Goal: Task Accomplishment & Management: Use online tool/utility

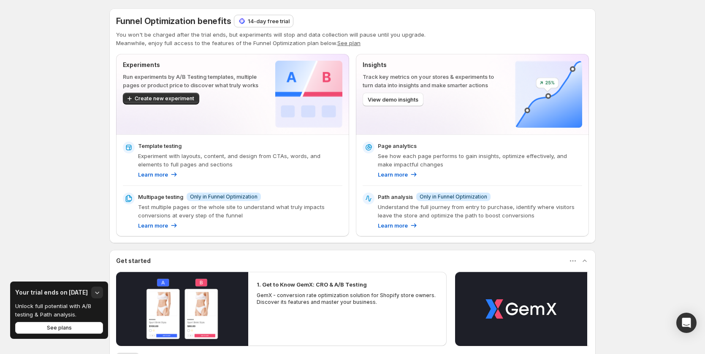
click at [265, 18] on p "14-day free trial" at bounding box center [269, 21] width 42 height 8
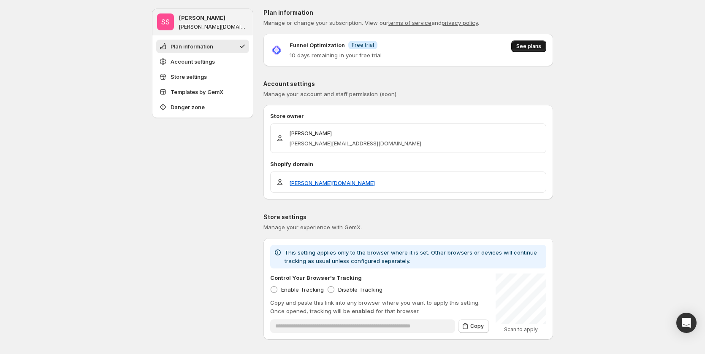
click at [532, 41] on button "See plans" at bounding box center [528, 47] width 35 height 12
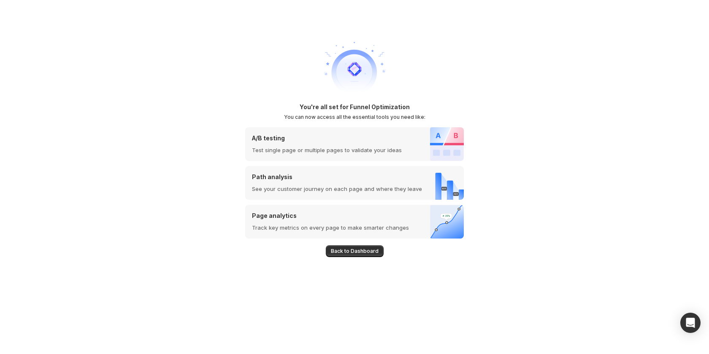
click at [346, 250] on span "Back to Dashboard" at bounding box center [355, 251] width 48 height 7
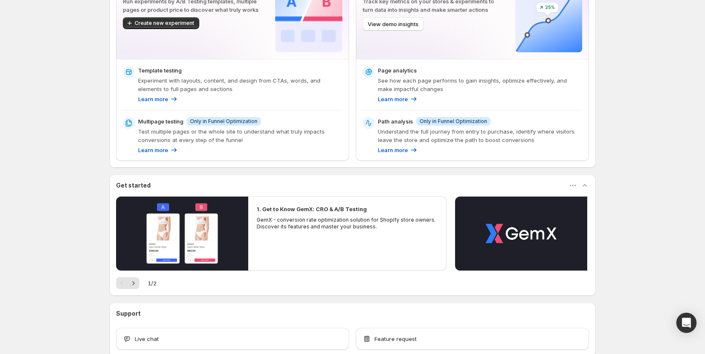
scroll to position [124, 0]
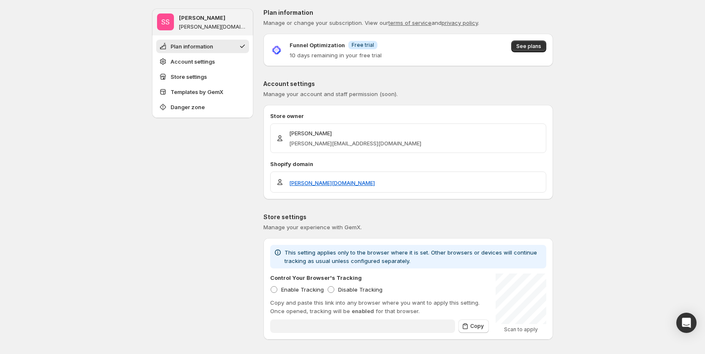
type input "**********"
click at [535, 45] on span "See plans" at bounding box center [528, 46] width 25 height 7
click at [535, 48] on span "See plans" at bounding box center [528, 46] width 25 height 7
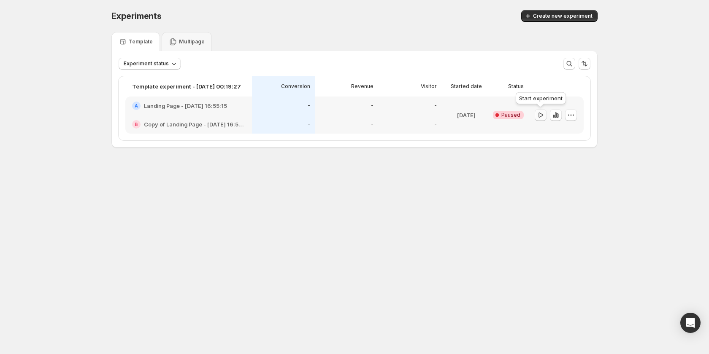
click at [541, 115] on icon "button" at bounding box center [540, 115] width 8 height 8
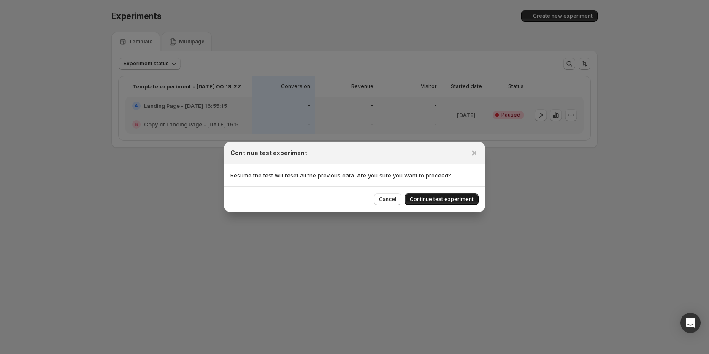
click at [473, 198] on span "Continue test experiment" at bounding box center [442, 199] width 64 height 7
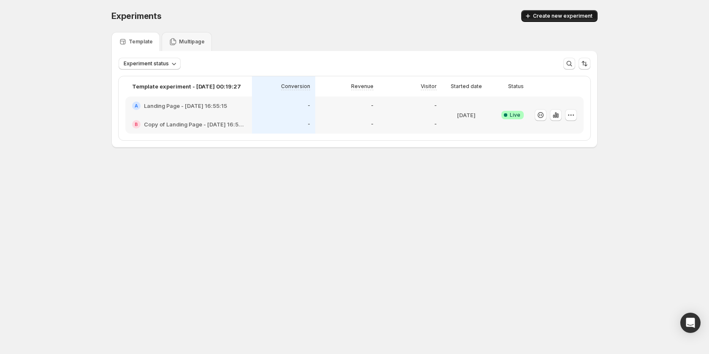
click at [555, 14] on span "Create new experiment" at bounding box center [562, 16] width 59 height 7
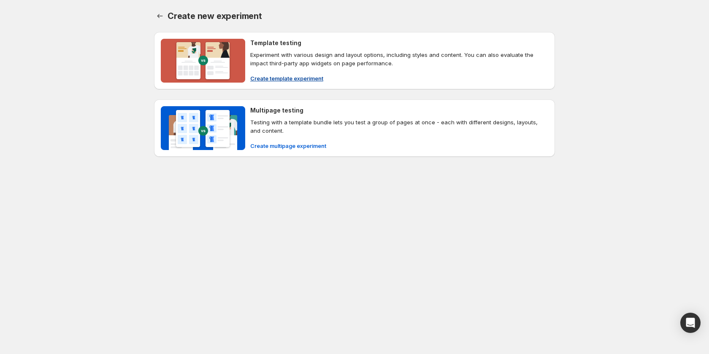
click at [299, 76] on span "Create template experiment" at bounding box center [286, 78] width 73 height 8
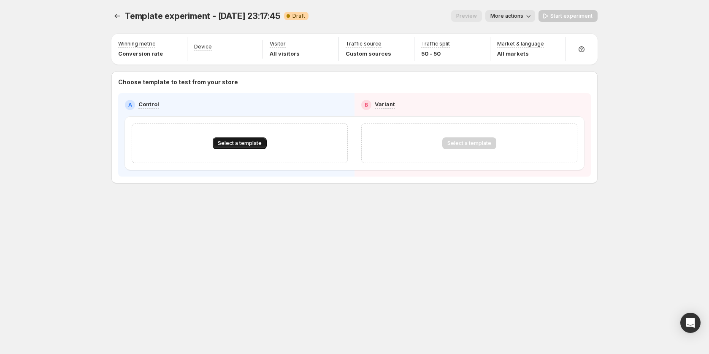
click at [237, 141] on span "Select a template" at bounding box center [240, 143] width 44 height 7
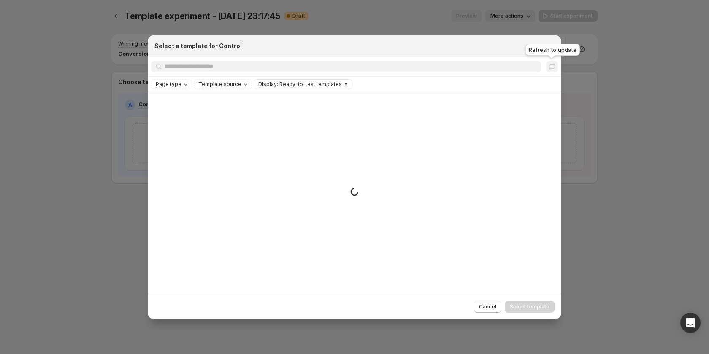
click at [551, 65] on span ":r4e:" at bounding box center [552, 67] width 12 height 12
click at [551, 50] on div "Refresh to update" at bounding box center [553, 51] width 58 height 19
click at [604, 157] on div at bounding box center [354, 177] width 709 height 354
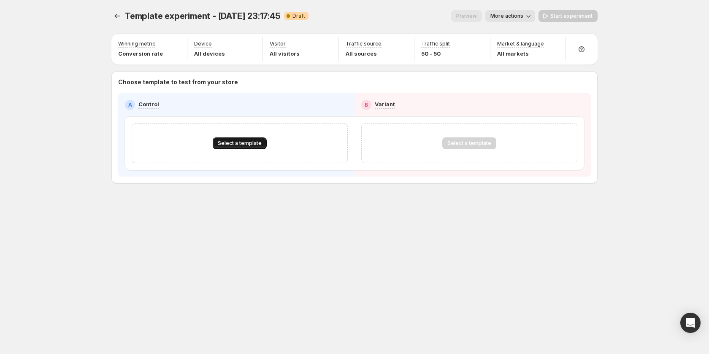
click at [227, 139] on button "Select a template" at bounding box center [240, 144] width 54 height 12
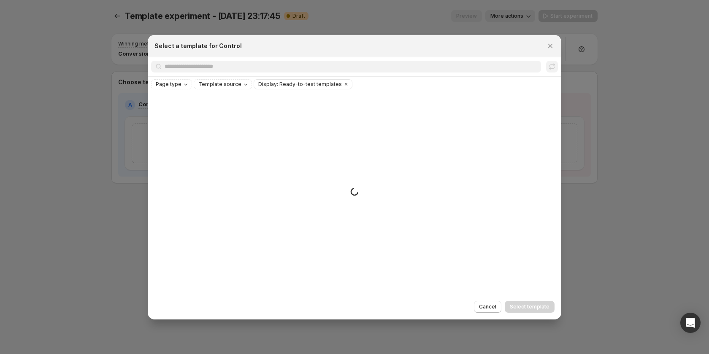
click at [64, 161] on div at bounding box center [354, 177] width 709 height 354
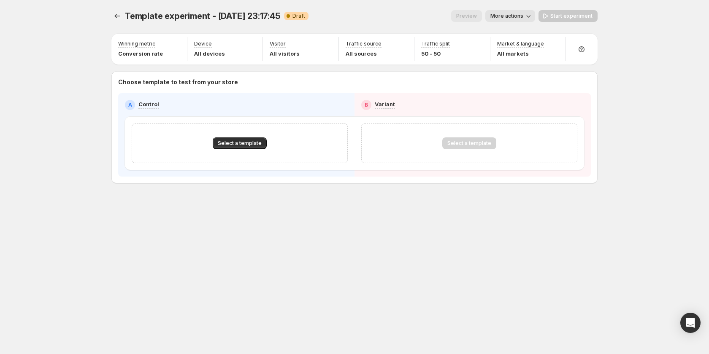
click at [463, 140] on div "Select a template" at bounding box center [469, 144] width 54 height 12
click at [236, 138] on button "Select a template" at bounding box center [240, 144] width 54 height 12
click at [230, 137] on div "Select a template" at bounding box center [240, 144] width 216 height 40
click at [230, 138] on button "Select a template" at bounding box center [240, 144] width 54 height 12
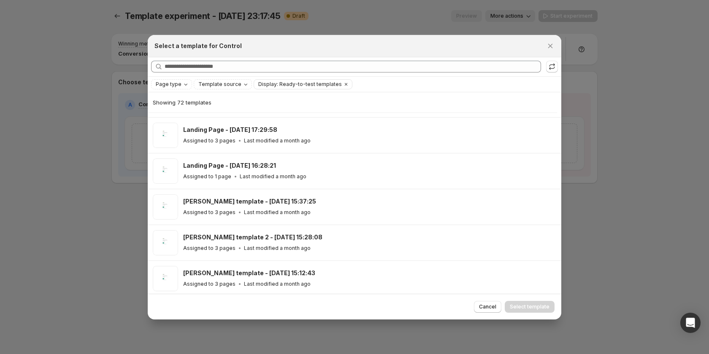
scroll to position [503, 0]
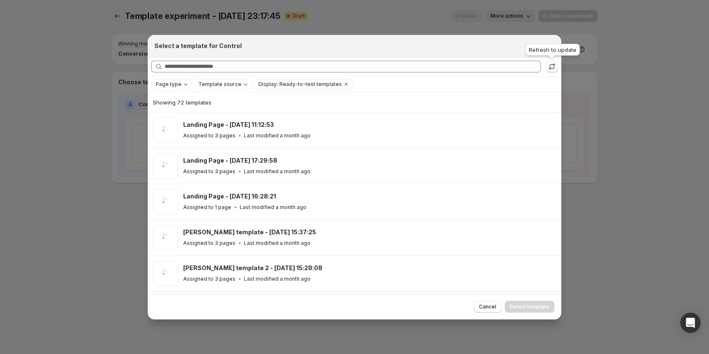
click at [554, 66] on icon ":rn:" at bounding box center [552, 66] width 8 height 8
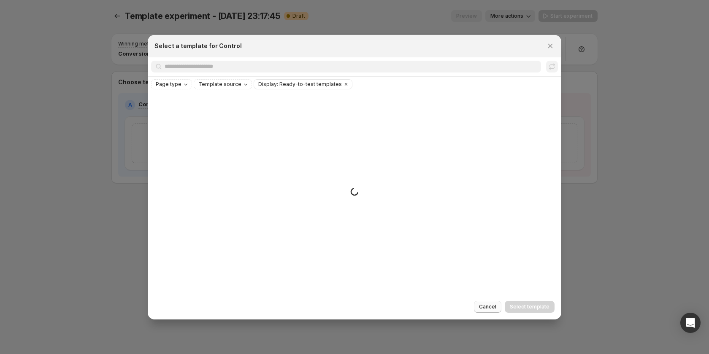
click at [495, 306] on span "Cancel" at bounding box center [487, 307] width 17 height 7
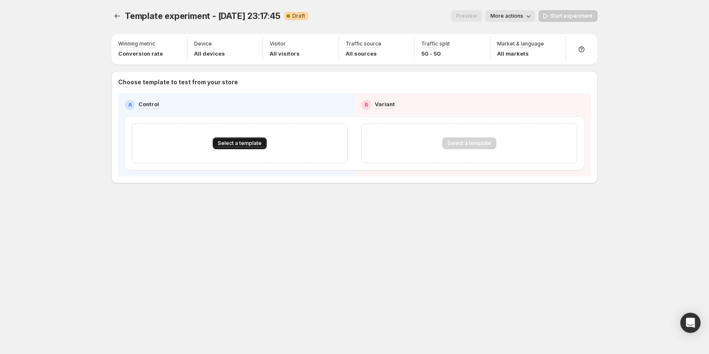
click at [243, 139] on button "Select a template" at bounding box center [240, 144] width 54 height 12
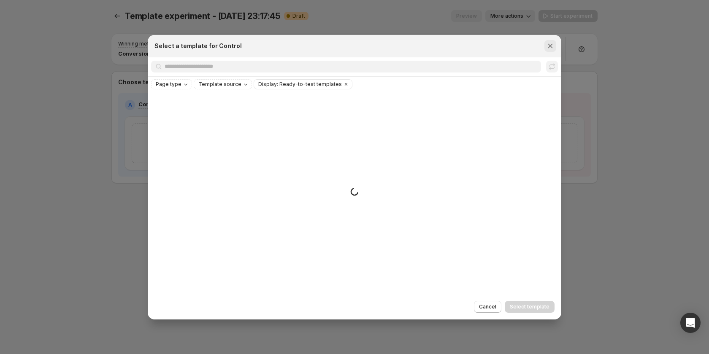
click at [547, 43] on icon "Close" at bounding box center [550, 46] width 8 height 8
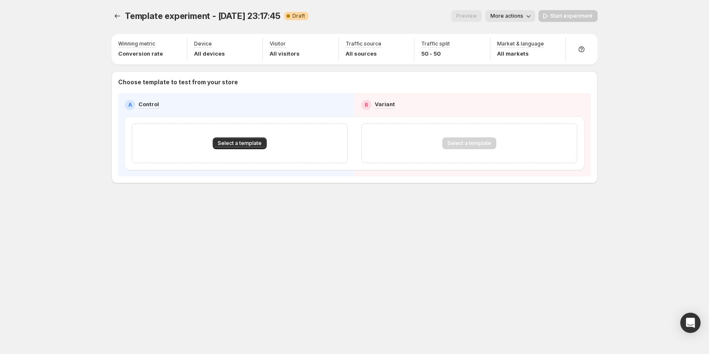
click at [516, 9] on div "Template experiment - Oct 13, 23:17:45. This page is ready Template experiment …" at bounding box center [354, 16] width 486 height 32
click at [518, 13] on span "More actions" at bounding box center [506, 16] width 33 height 7
click at [327, 180] on div "Choose template to test from your store A Control B Variant Select a template S…" at bounding box center [354, 127] width 486 height 112
click at [239, 145] on span "Select a template" at bounding box center [240, 143] width 44 height 7
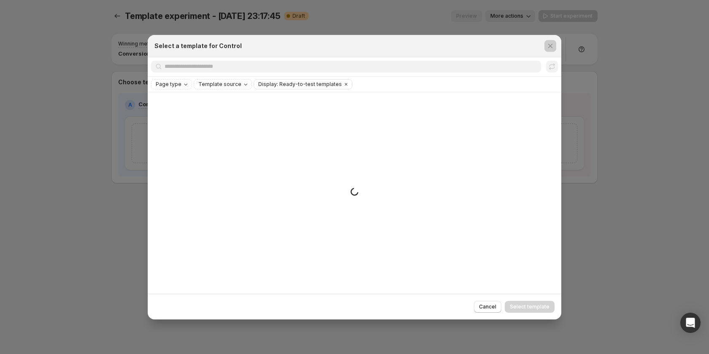
drag, startPoint x: 370, startPoint y: 357, endPoint x: 312, endPoint y: 220, distance: 148.6
click at [312, 220] on div "Small spinner example" at bounding box center [354, 193] width 413 height 202
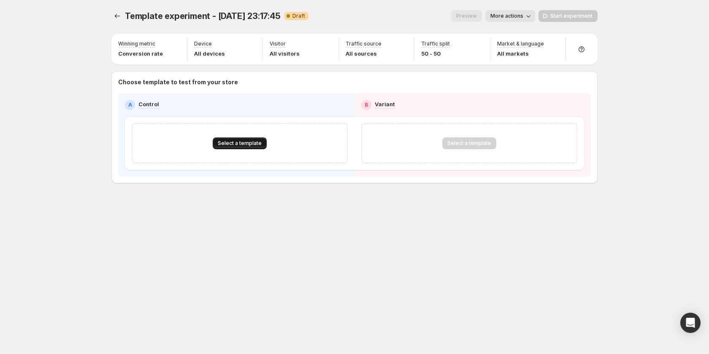
click at [249, 145] on span "Select a template" at bounding box center [240, 143] width 44 height 7
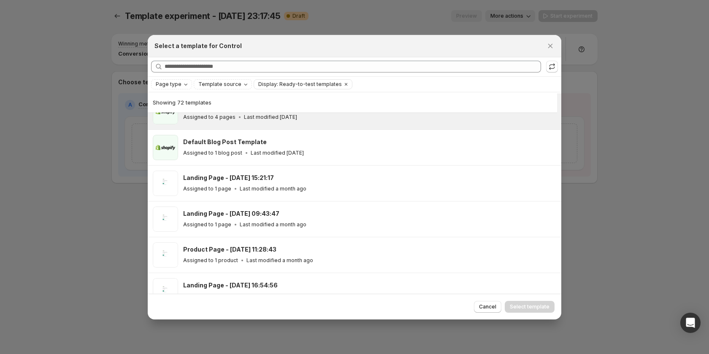
scroll to position [169, 0]
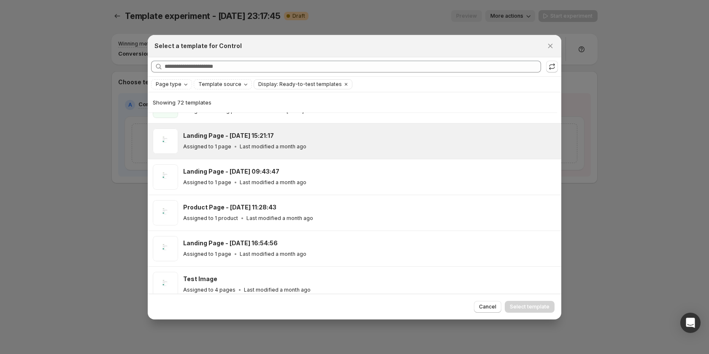
click at [314, 149] on div "Assigned to 1 page Last modified a month ago" at bounding box center [368, 147] width 370 height 8
click at [511, 305] on span "Select template" at bounding box center [530, 307] width 40 height 7
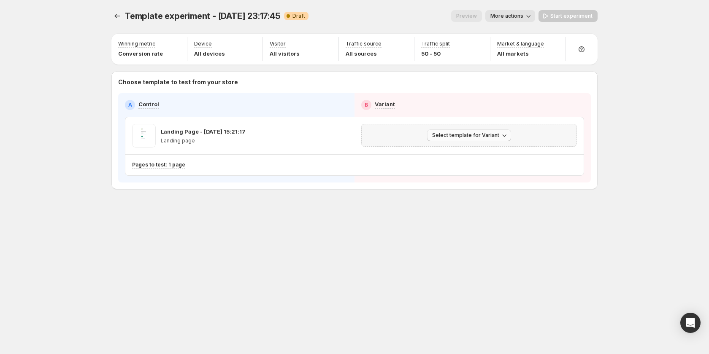
click at [461, 133] on span "Select template for Variant" at bounding box center [465, 135] width 67 height 7
click at [461, 157] on button "Select an existing template" at bounding box center [470, 153] width 91 height 14
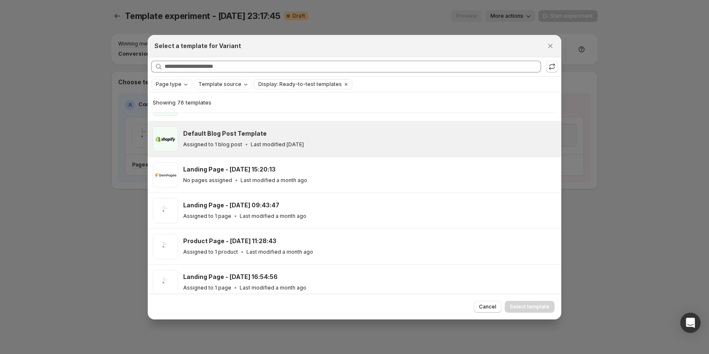
scroll to position [147, 0]
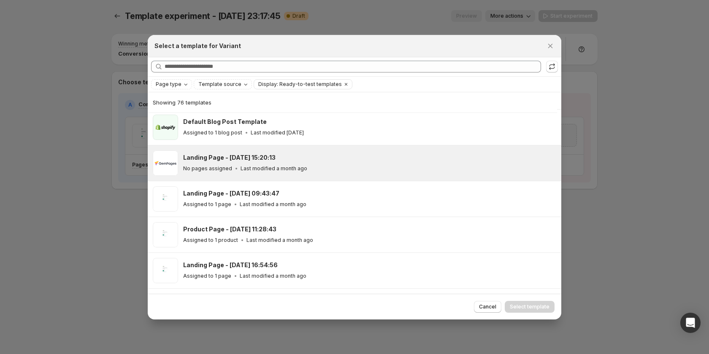
click at [327, 173] on div "Landing Page - Aug 2, 15:20:13 No pages assigned Last modified a month ago" at bounding box center [369, 163] width 373 height 25
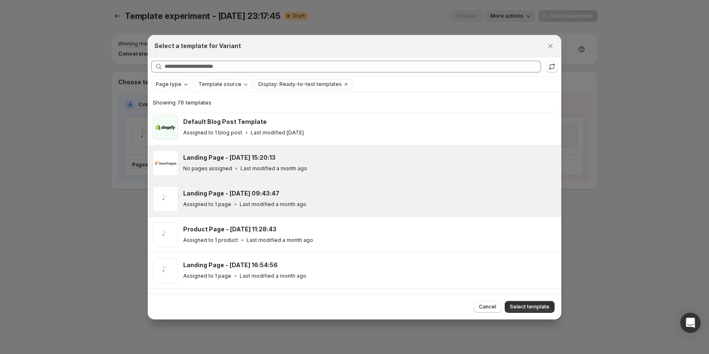
click at [346, 197] on div "Landing Page - Aug 7, 09:43:47" at bounding box center [368, 193] width 370 height 8
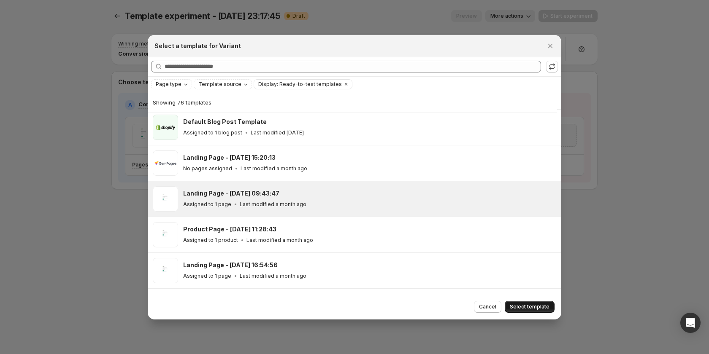
click at [524, 303] on button "Select template" at bounding box center [530, 307] width 50 height 12
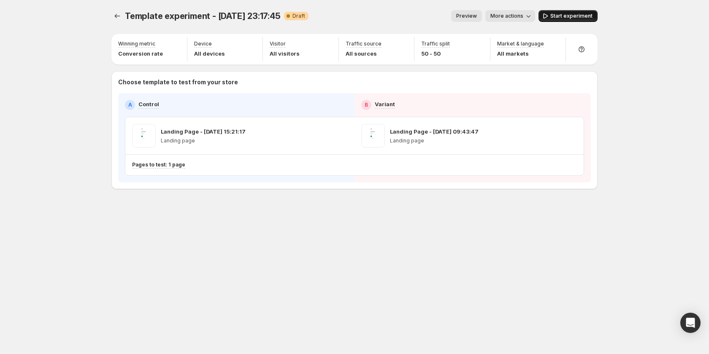
click at [557, 14] on span "Start experiment" at bounding box center [571, 16] width 42 height 7
click at [116, 16] on icon "Experiments" at bounding box center [117, 16] width 5 height 4
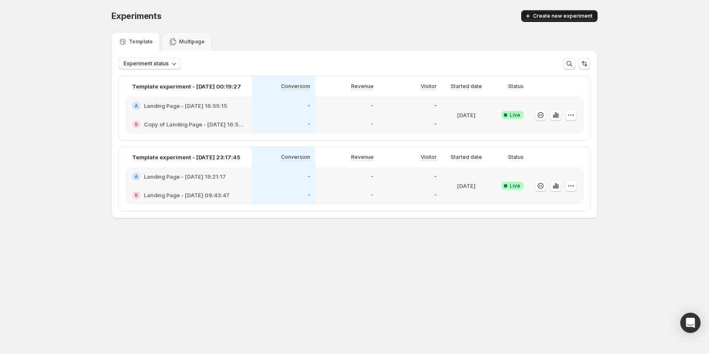
click at [535, 17] on span "Create new experiment" at bounding box center [562, 16] width 59 height 7
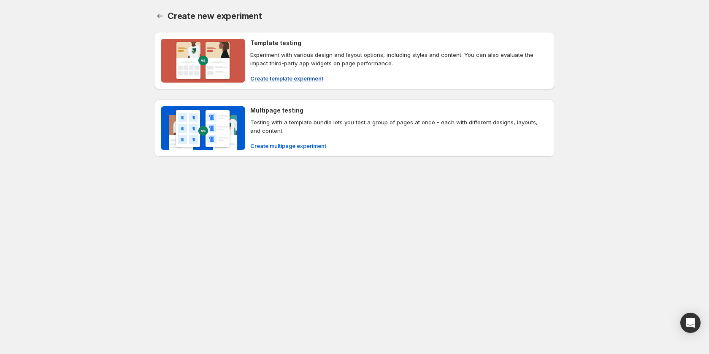
click at [297, 78] on span "Create template experiment" at bounding box center [286, 78] width 73 height 8
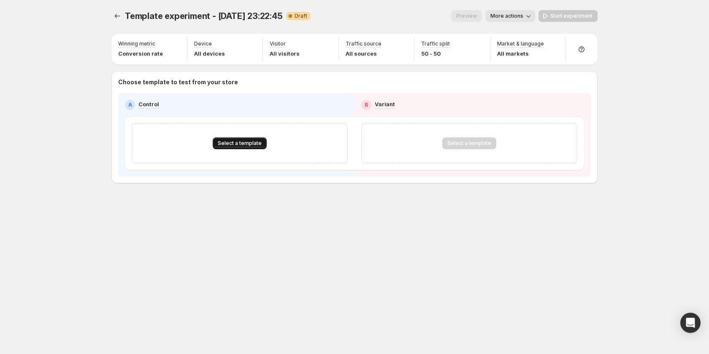
click at [251, 144] on span "Select a template" at bounding box center [240, 143] width 44 height 7
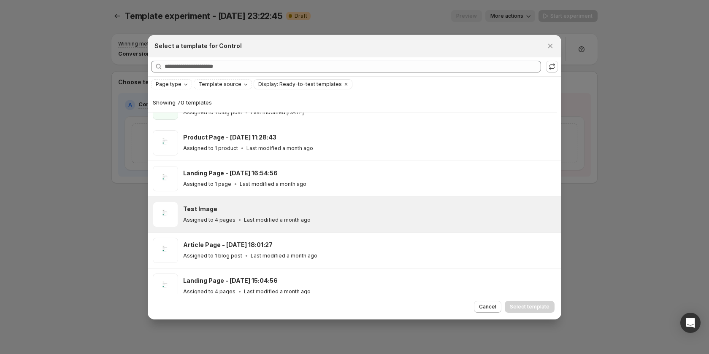
scroll to position [147, 0]
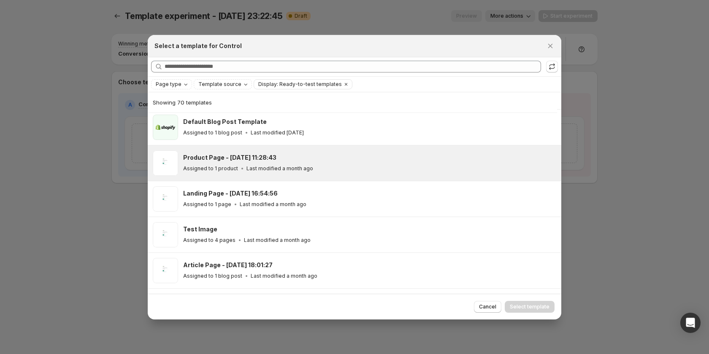
click at [287, 162] on div "Product Page - Aug 6, 11:28:43 Assigned to 1 product Last modified a month ago" at bounding box center [368, 163] width 370 height 19
click at [515, 302] on button "Select template" at bounding box center [530, 307] width 50 height 12
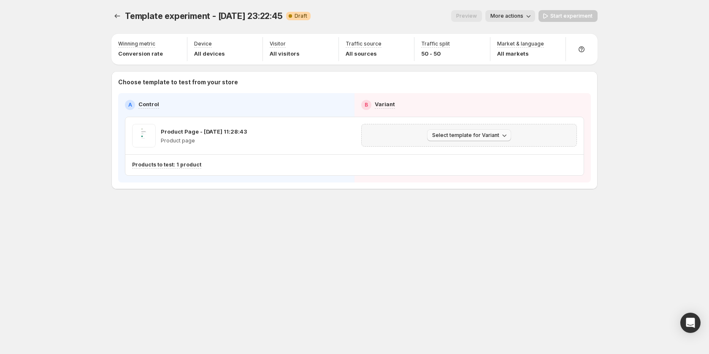
click at [449, 134] on span "Select template for Variant" at bounding box center [465, 135] width 67 height 7
click at [445, 153] on span "Select an existing template" at bounding box center [462, 153] width 71 height 7
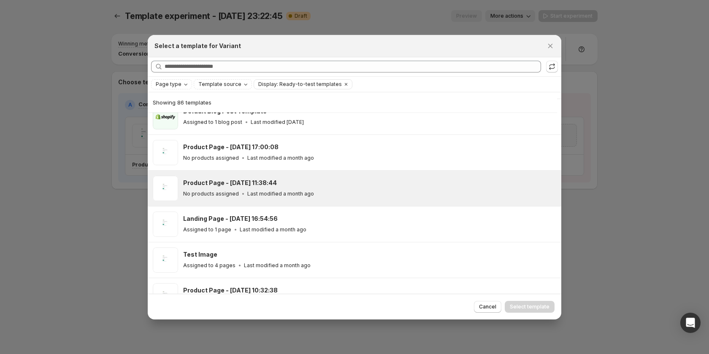
scroll to position [105, 0]
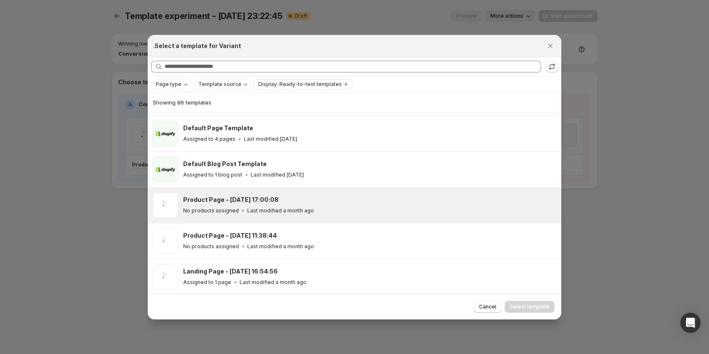
click at [327, 204] on div "Product Page - Aug 1, 17:00:08 No products assigned Last modified a month ago" at bounding box center [368, 205] width 370 height 19
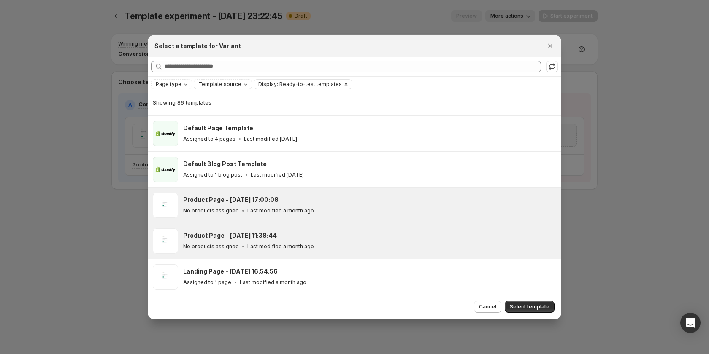
click at [330, 252] on div "Product Page - Aug 14, 11:38:44 No products assigned Last modified a month ago" at bounding box center [369, 241] width 373 height 25
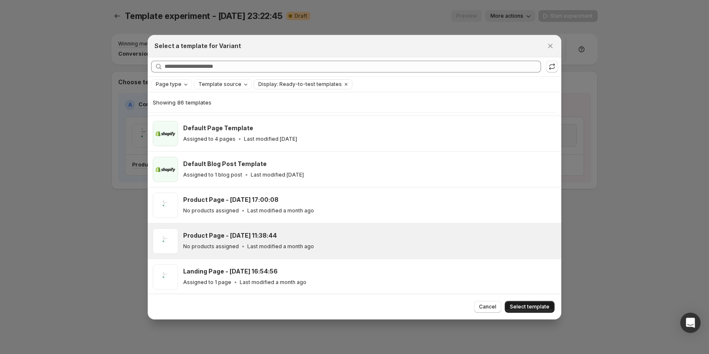
click at [535, 308] on span "Select template" at bounding box center [530, 307] width 40 height 7
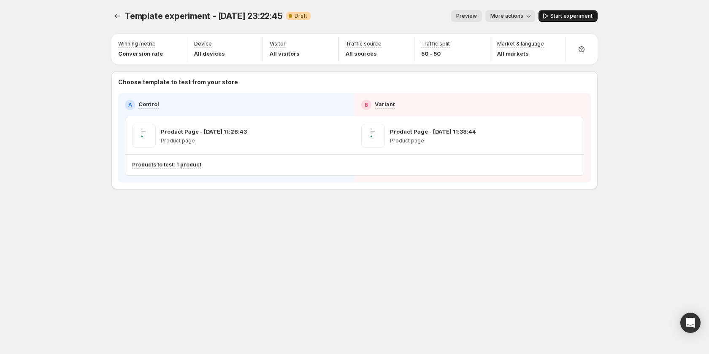
click at [564, 16] on span "Start experiment" at bounding box center [571, 16] width 42 height 7
click at [116, 14] on icon "Experiments" at bounding box center [117, 16] width 8 height 8
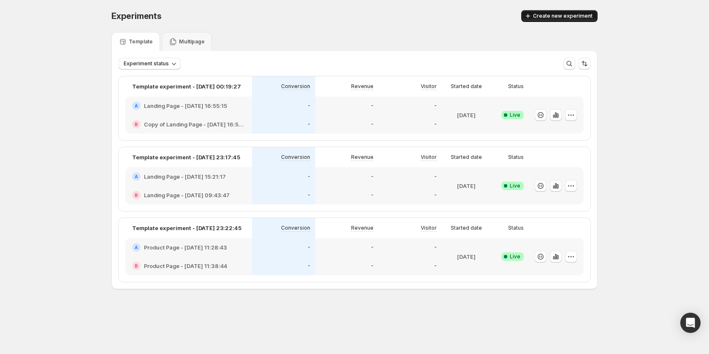
click at [557, 17] on span "Create new experiment" at bounding box center [562, 16] width 59 height 7
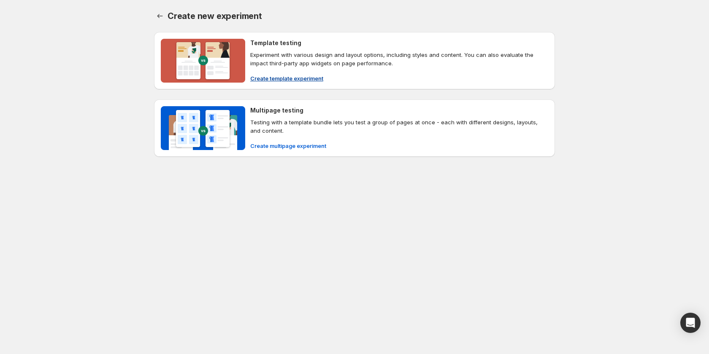
click at [291, 76] on span "Create template experiment" at bounding box center [286, 78] width 73 height 8
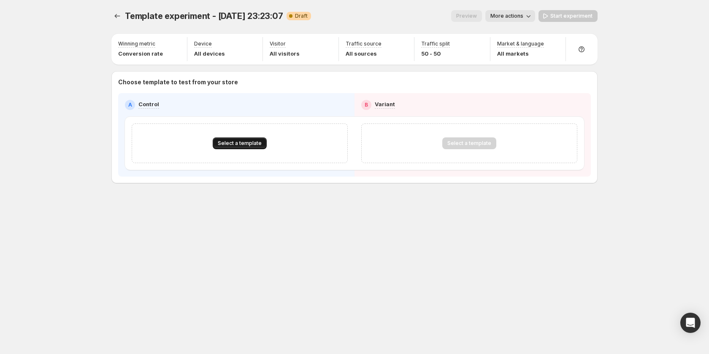
click at [234, 142] on span "Select a template" at bounding box center [240, 143] width 44 height 7
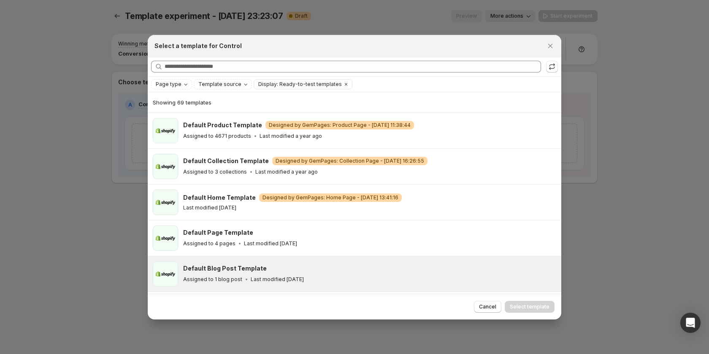
scroll to position [105, 0]
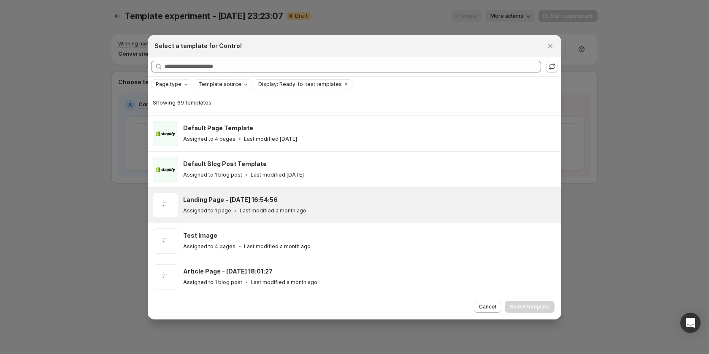
click at [279, 209] on p "Last modified a month ago" at bounding box center [273, 211] width 67 height 7
click at [539, 311] on button "Select template" at bounding box center [530, 307] width 50 height 12
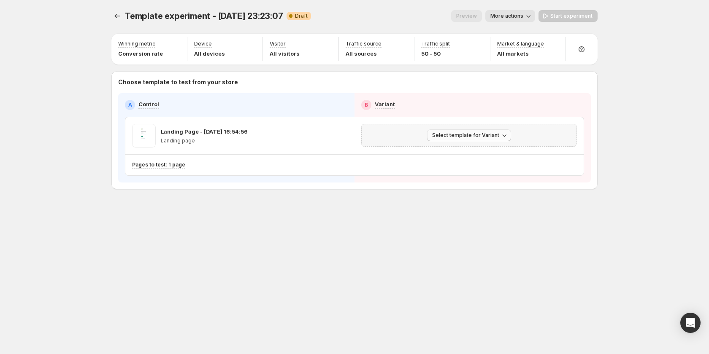
click at [480, 132] on span "Select template for Variant" at bounding box center [465, 135] width 67 height 7
click at [467, 157] on span "Select an existing template" at bounding box center [470, 153] width 86 height 8
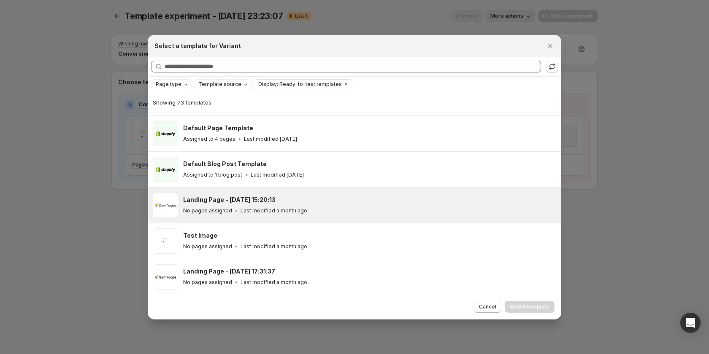
click at [286, 216] on div "Landing Page - Aug 2, 15:20:13 No pages assigned Last modified a month ago" at bounding box center [369, 205] width 373 height 25
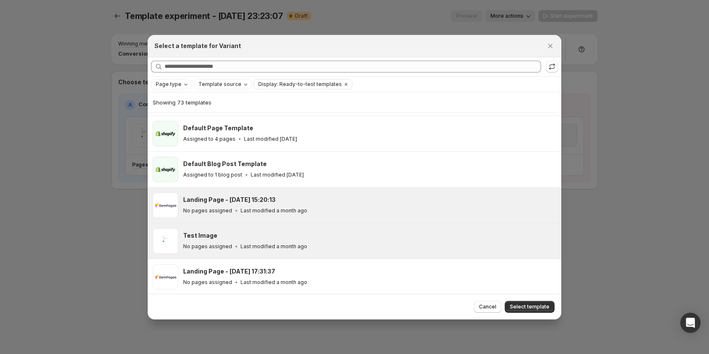
click at [287, 232] on div "Test Image" at bounding box center [368, 236] width 370 height 8
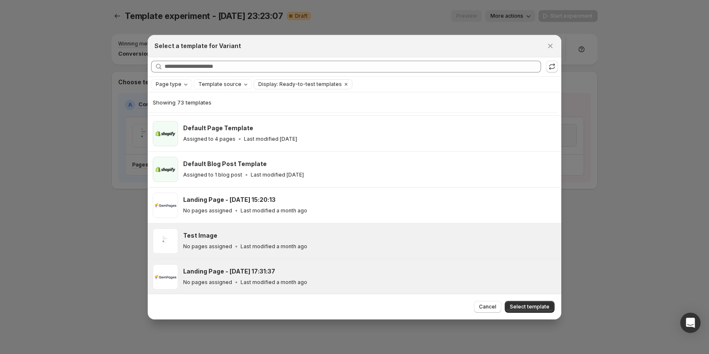
click at [308, 278] on div "No pages assigned Last modified a month ago" at bounding box center [368, 282] width 370 height 8
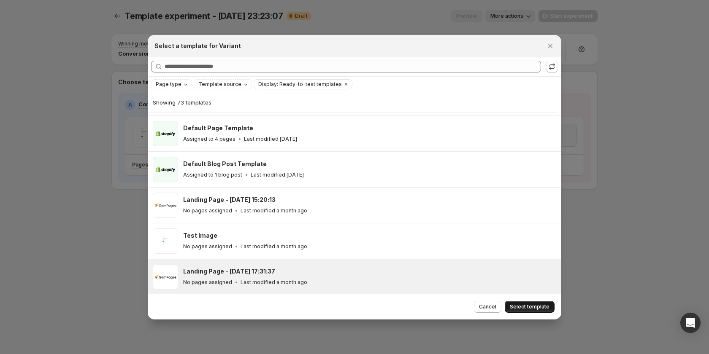
click at [520, 308] on span "Select template" at bounding box center [530, 307] width 40 height 7
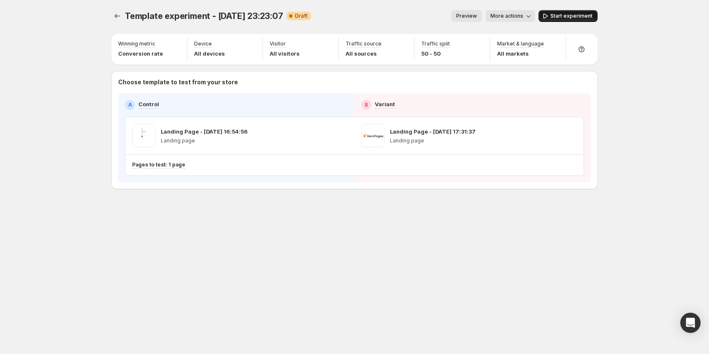
click at [565, 12] on button "Start experiment" at bounding box center [567, 16] width 59 height 12
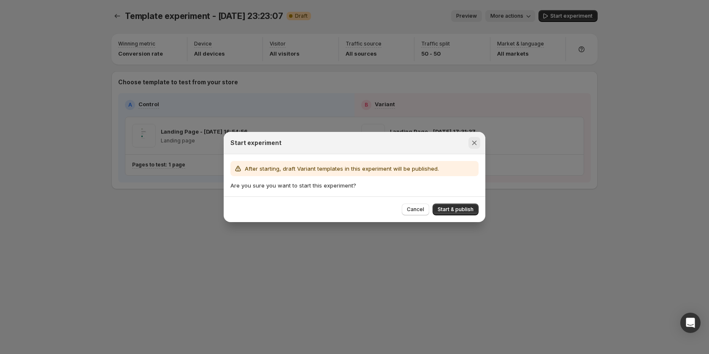
click at [474, 140] on icon "Close" at bounding box center [474, 143] width 8 height 8
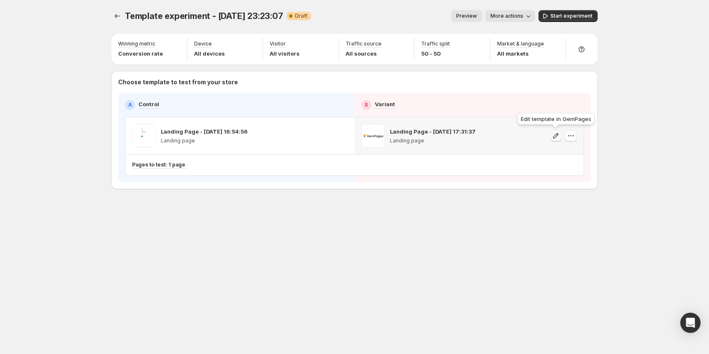
click at [556, 135] on icon "button" at bounding box center [555, 136] width 8 height 8
click at [565, 15] on span "Start experiment" at bounding box center [571, 16] width 42 height 7
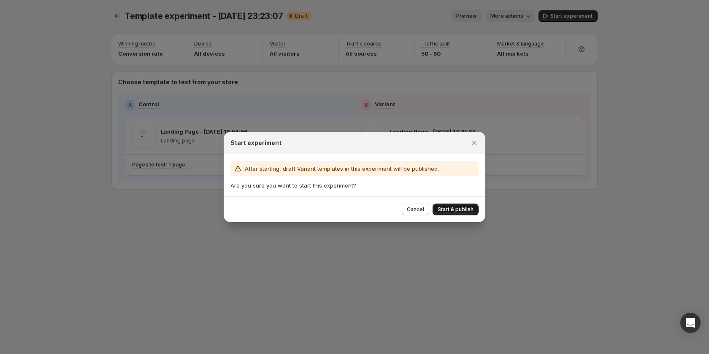
click at [451, 211] on span "Start & publish" at bounding box center [456, 209] width 36 height 7
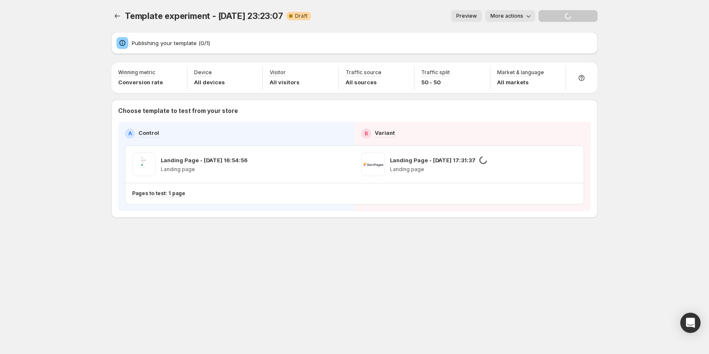
click at [506, 12] on button "More actions" at bounding box center [510, 16] width 50 height 12
click at [517, 61] on span "Copy live page link" at bounding box center [529, 62] width 50 height 7
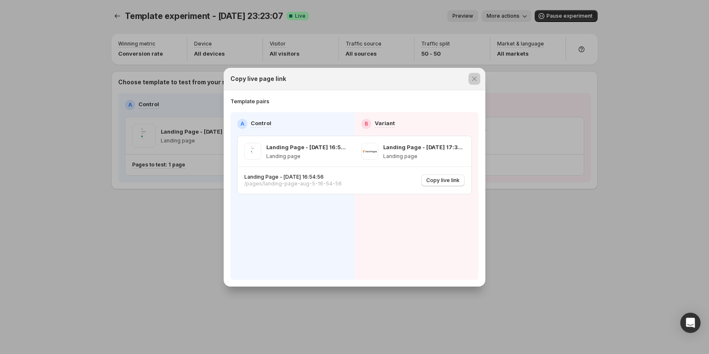
click at [612, 276] on div at bounding box center [354, 177] width 709 height 354
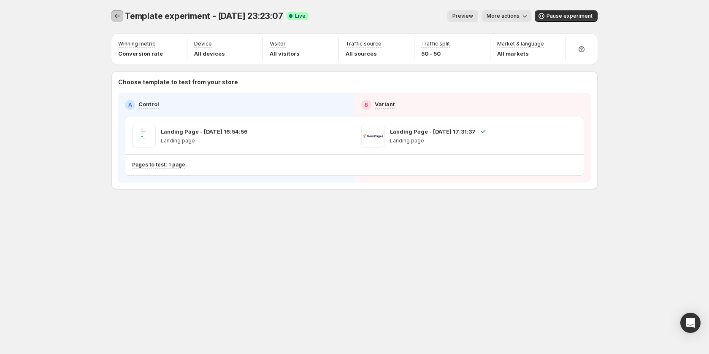
click at [116, 15] on icon "Experiments" at bounding box center [117, 16] width 8 height 8
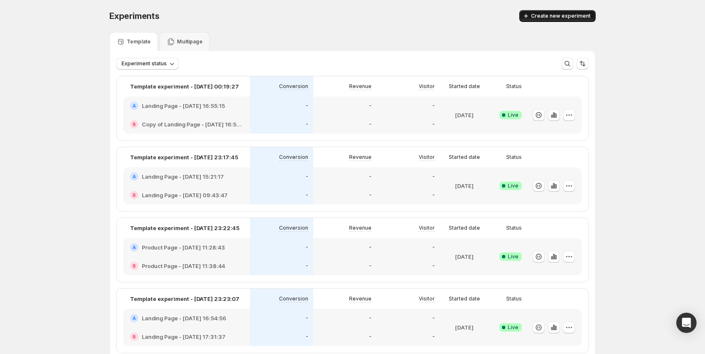
click at [554, 20] on button "Create new experiment" at bounding box center [557, 16] width 76 height 12
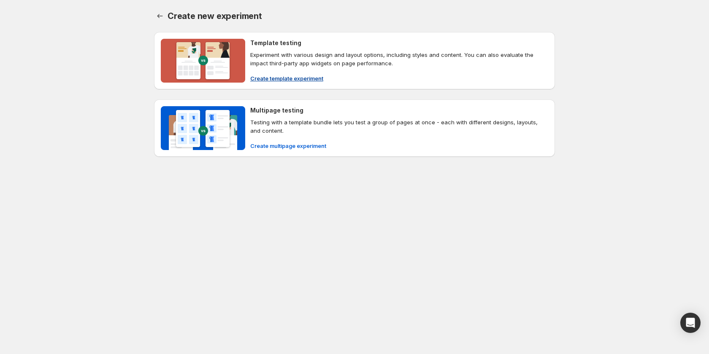
click at [290, 76] on span "Create template experiment" at bounding box center [286, 78] width 73 height 8
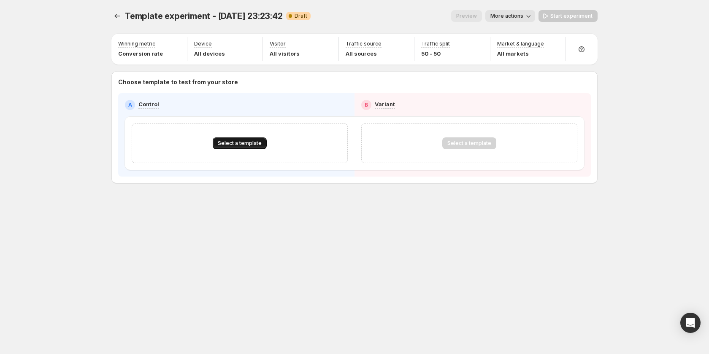
click at [237, 143] on span "Select a template" at bounding box center [240, 143] width 44 height 7
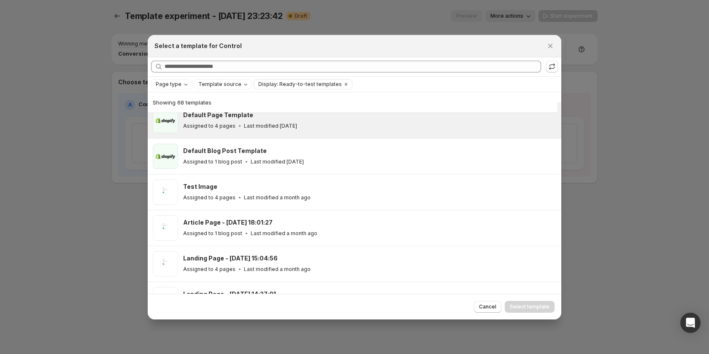
scroll to position [189, 0]
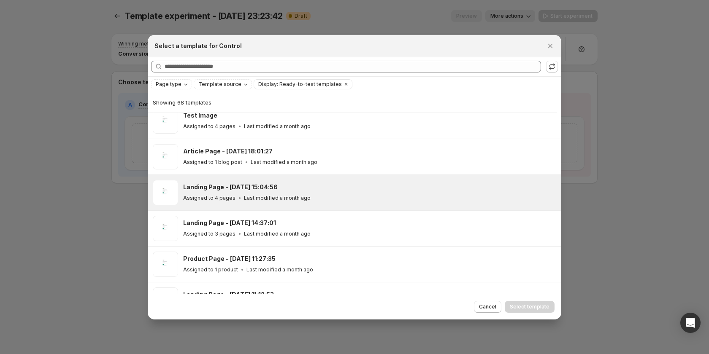
click at [317, 188] on div "Landing Page - Jan 23, 15:04:56" at bounding box center [368, 187] width 370 height 8
click at [534, 310] on span "Select template" at bounding box center [530, 307] width 40 height 7
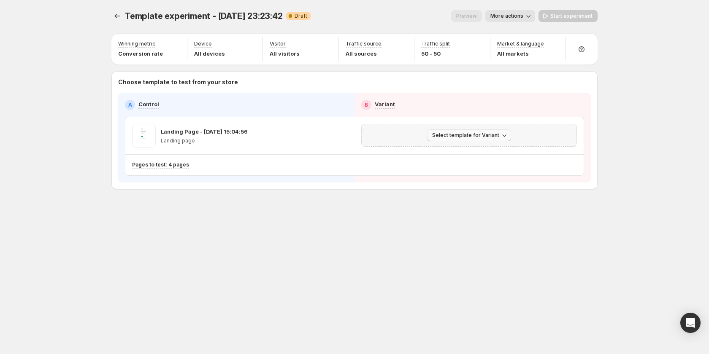
click at [457, 135] on span "Select template for Variant" at bounding box center [465, 135] width 67 height 7
click at [463, 153] on span "Select an existing template" at bounding box center [462, 153] width 71 height 7
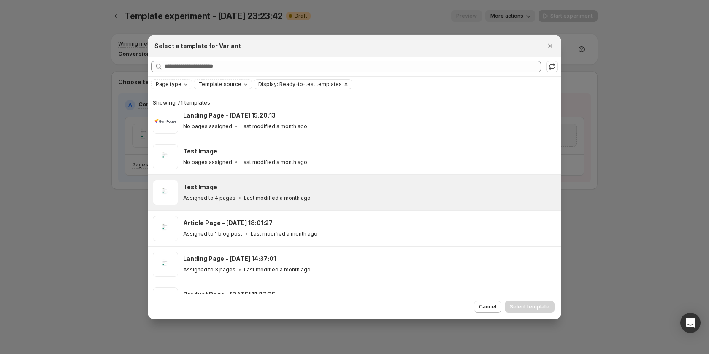
click at [300, 200] on p "Last modified a month ago" at bounding box center [277, 198] width 67 height 7
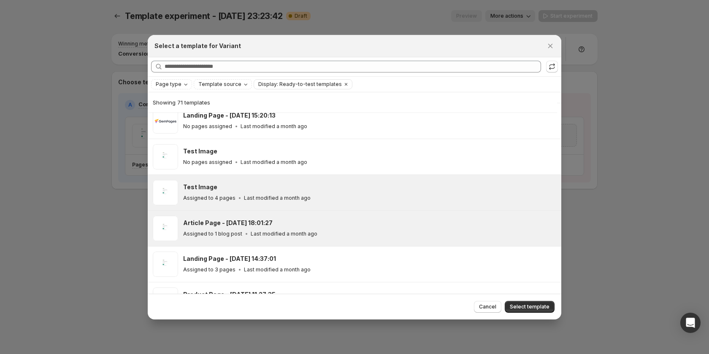
click at [300, 242] on div "Article Page - Jan 23, 18:01:27 Assigned to 1 blog post Last modified a month a…" at bounding box center [354, 228] width 413 height 35
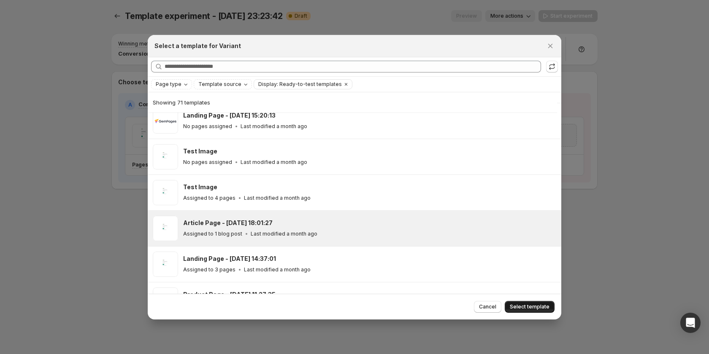
click at [527, 308] on span "Select template" at bounding box center [530, 307] width 40 height 7
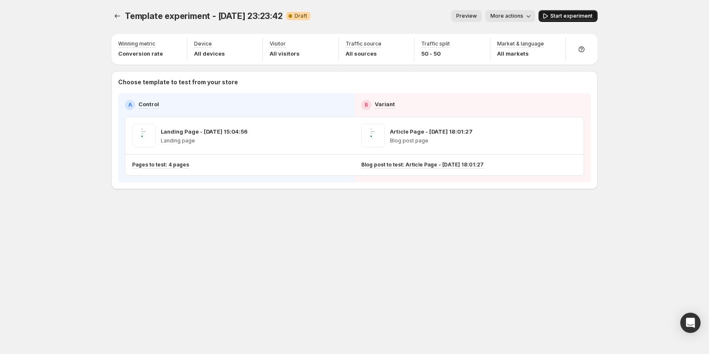
click at [551, 18] on button "Start experiment" at bounding box center [567, 16] width 59 height 12
click at [116, 11] on button "Experiments" at bounding box center [117, 16] width 12 height 12
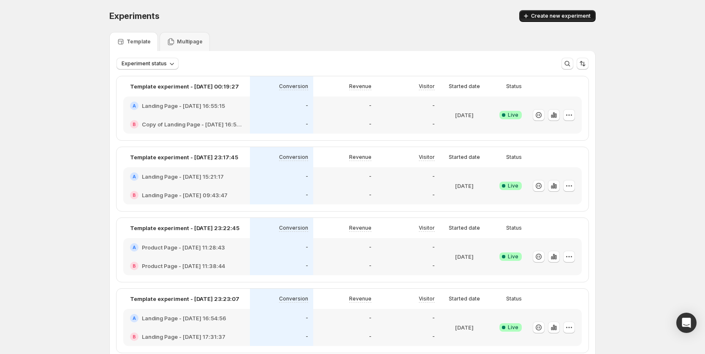
click at [566, 16] on span "Create new experiment" at bounding box center [560, 16] width 59 height 7
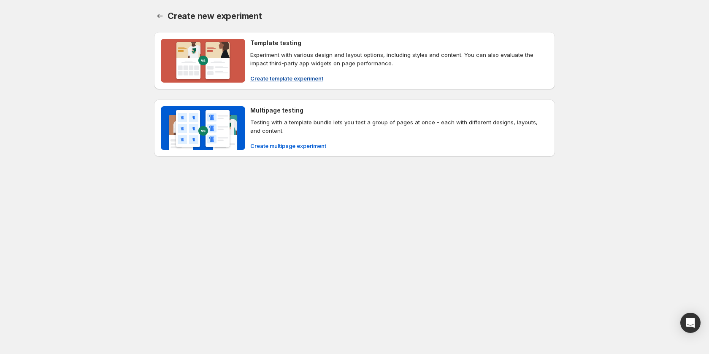
click at [285, 77] on span "Create template experiment" at bounding box center [286, 78] width 73 height 8
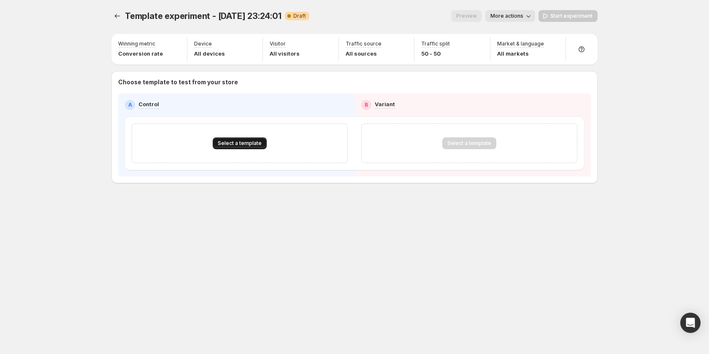
click at [235, 140] on button "Select a template" at bounding box center [240, 144] width 54 height 12
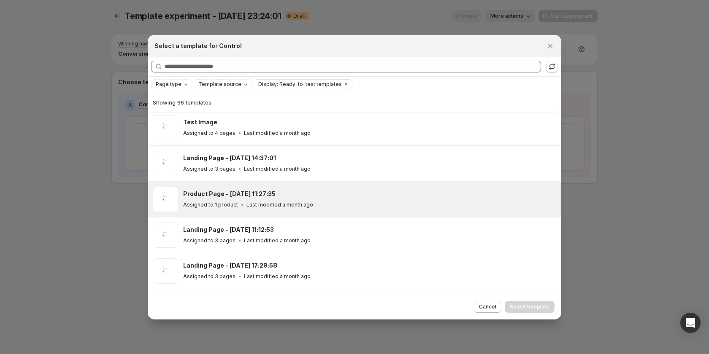
scroll to position [189, 0]
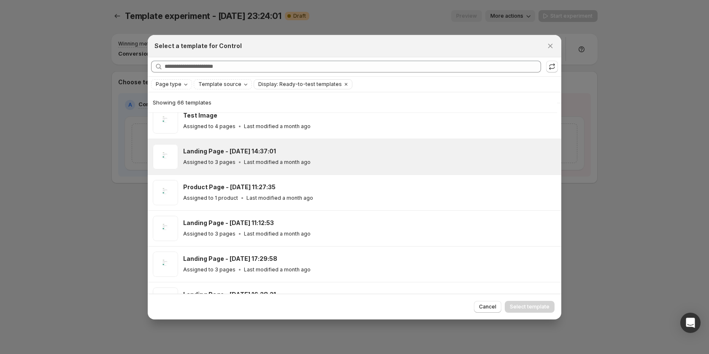
click at [309, 169] on div "Landing Page - Jan 11, 14:37:01 Assigned to 3 pages Last modified a month ago" at bounding box center [369, 156] width 373 height 25
click at [517, 306] on span "Select template" at bounding box center [530, 307] width 40 height 7
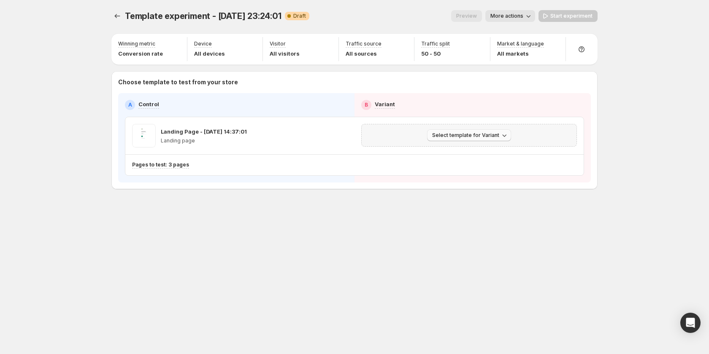
click at [490, 140] on button "Select template for Variant" at bounding box center [469, 136] width 84 height 12
click at [484, 151] on span "Select an existing template" at bounding box center [462, 153] width 71 height 7
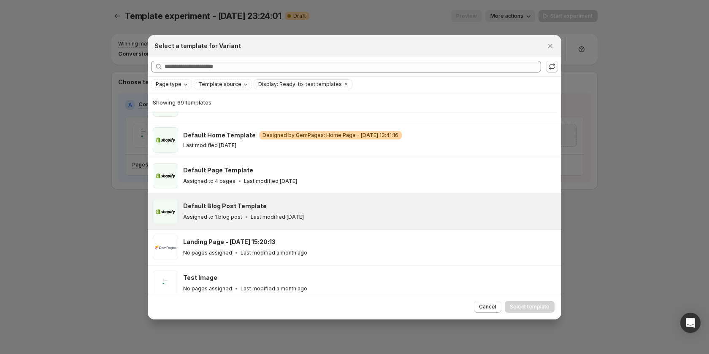
scroll to position [231, 0]
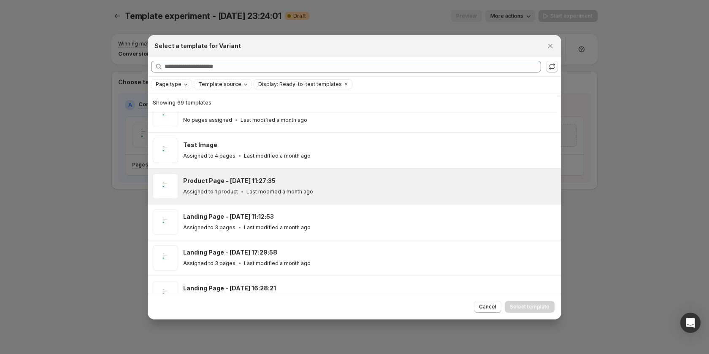
click at [292, 184] on div "Product Page - Jan 10, 11:27:35" at bounding box center [368, 181] width 370 height 8
click at [520, 307] on span "Select template" at bounding box center [530, 307] width 40 height 7
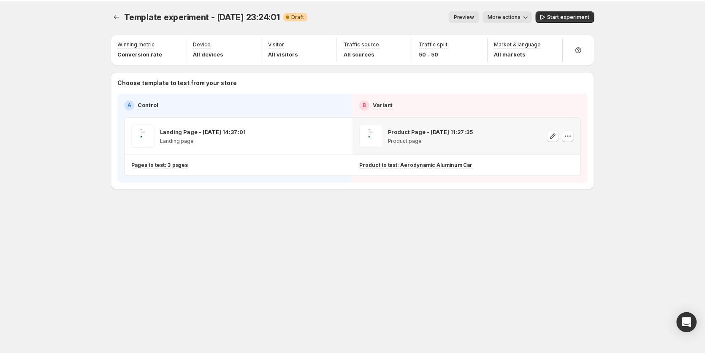
scroll to position [159, 0]
click at [553, 18] on span "Start experiment" at bounding box center [571, 16] width 42 height 7
click at [116, 13] on icon "Experiments" at bounding box center [117, 16] width 8 height 8
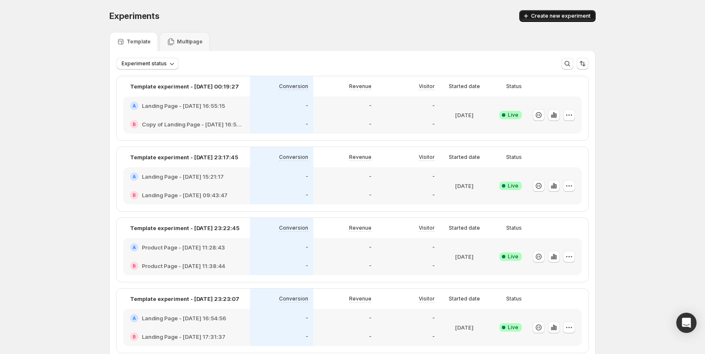
click at [543, 12] on button "Create new experiment" at bounding box center [557, 16] width 76 height 12
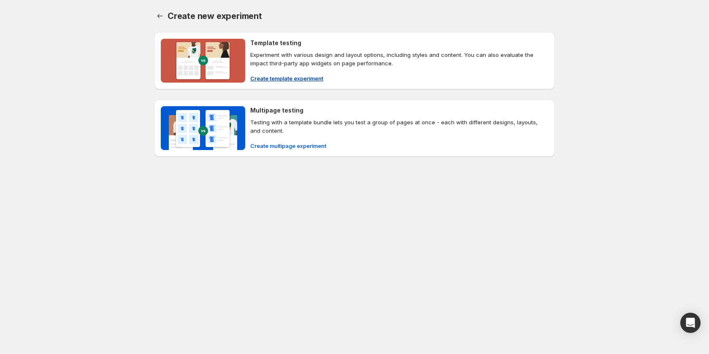
click at [291, 81] on span "Create template experiment" at bounding box center [286, 78] width 73 height 8
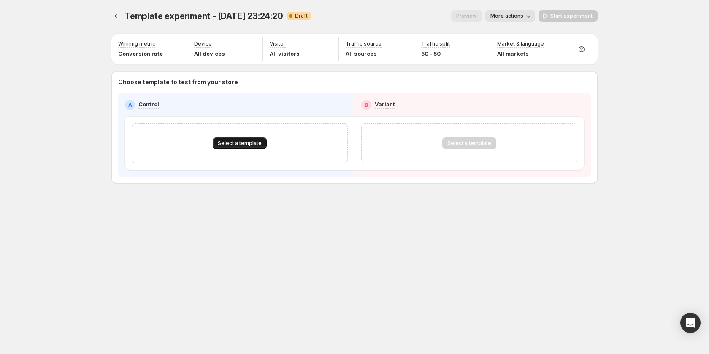
click at [235, 142] on span "Select a template" at bounding box center [240, 143] width 44 height 7
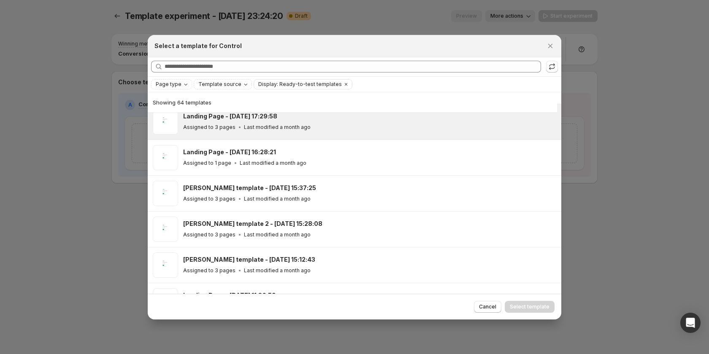
scroll to position [316, 0]
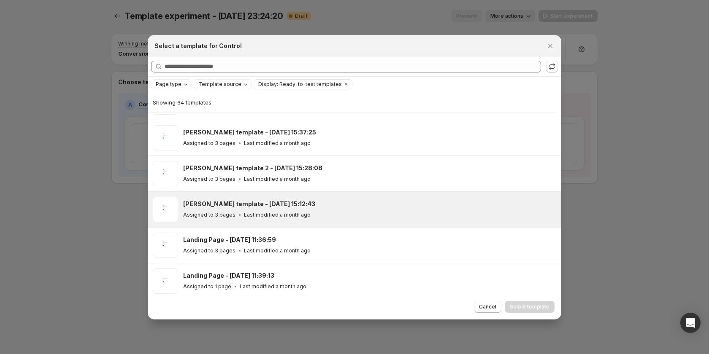
click at [258, 212] on p "Last modified a month ago" at bounding box center [277, 215] width 67 height 7
click at [520, 302] on button "Select template" at bounding box center [530, 307] width 50 height 12
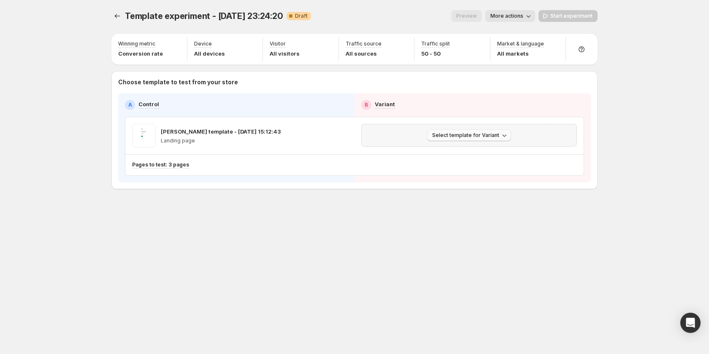
click at [488, 132] on span "Select template for Variant" at bounding box center [465, 135] width 67 height 7
click at [466, 154] on span "Select an existing template" at bounding box center [462, 153] width 71 height 7
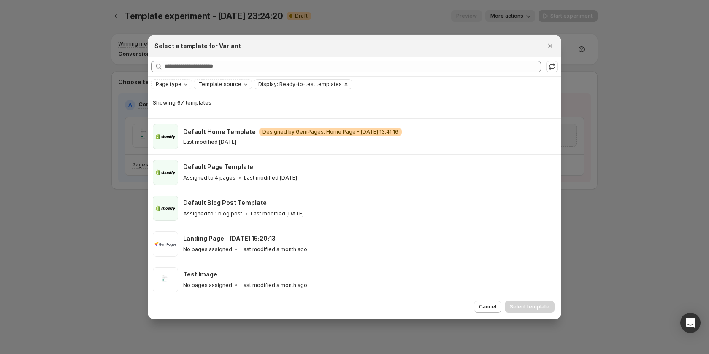
scroll to position [191, 0]
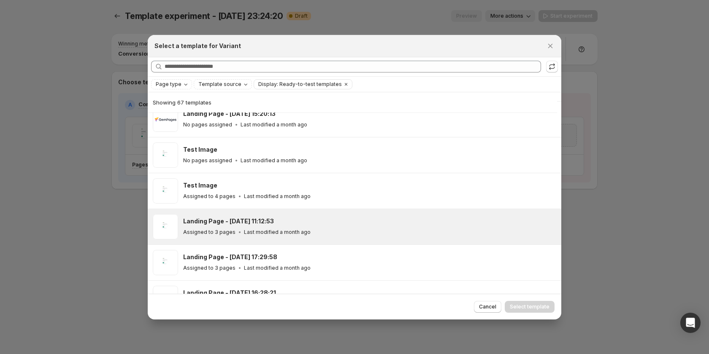
click at [365, 227] on div "Landing Page - Jan 10, 11:12:53 Assigned to 3 pages Last modified a month ago" at bounding box center [368, 226] width 370 height 19
click at [516, 308] on span "Select template" at bounding box center [530, 307] width 40 height 7
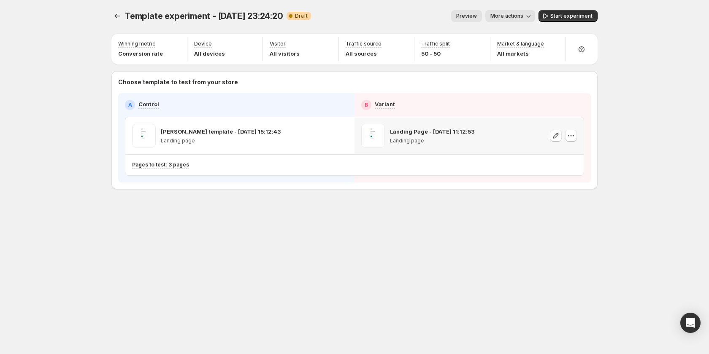
drag, startPoint x: 565, startPoint y: 20, endPoint x: 566, endPoint y: 12, distance: 7.6
click at [566, 13] on button "Start experiment" at bounding box center [567, 16] width 59 height 12
click at [109, 13] on div "Template experiment - Oct 13, 23:24:20. This page is ready Template experiment …" at bounding box center [354, 117] width 506 height 235
click at [119, 16] on icon "Experiments" at bounding box center [117, 16] width 8 height 8
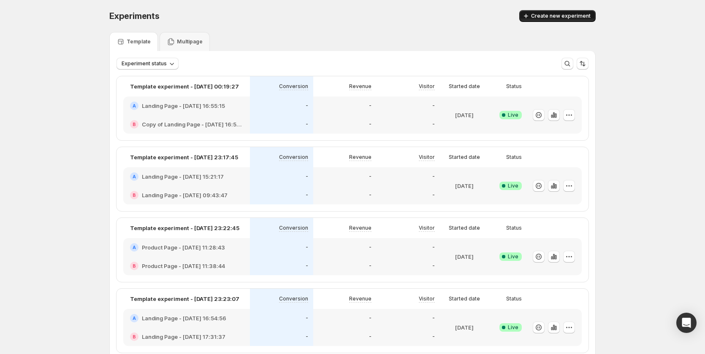
click at [555, 19] on span "Create new experiment" at bounding box center [560, 16] width 59 height 7
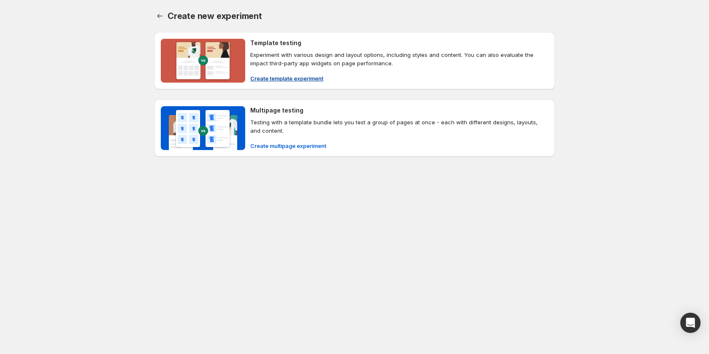
click at [287, 76] on span "Create template experiment" at bounding box center [286, 78] width 73 height 8
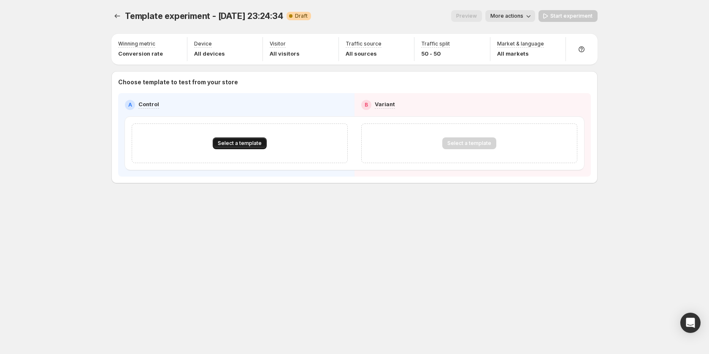
click at [231, 143] on span "Select a template" at bounding box center [240, 143] width 44 height 7
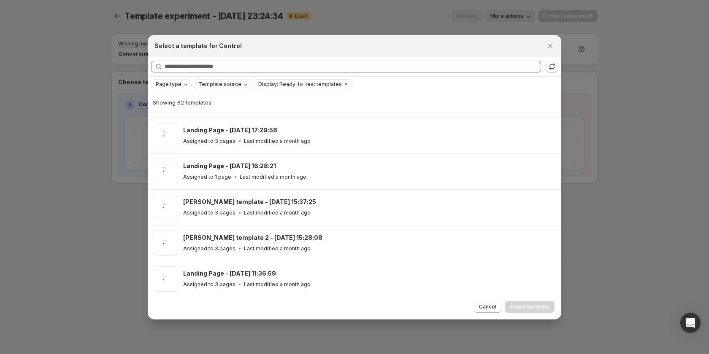
scroll to position [273, 0]
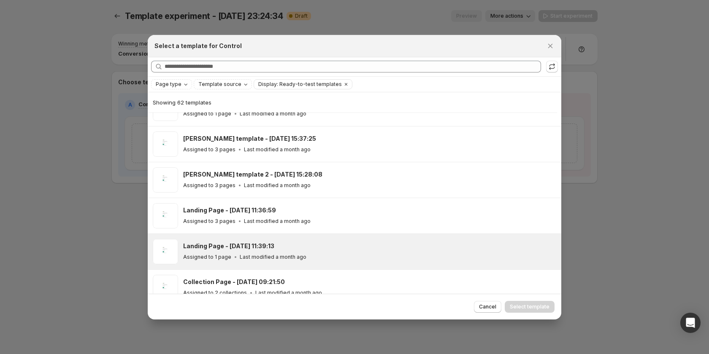
click at [317, 237] on div "Landing Page - Feb 27, 11:39:13 Assigned to 1 page Last modified a month ago" at bounding box center [354, 251] width 413 height 35
click at [526, 305] on span "Select template" at bounding box center [530, 307] width 40 height 7
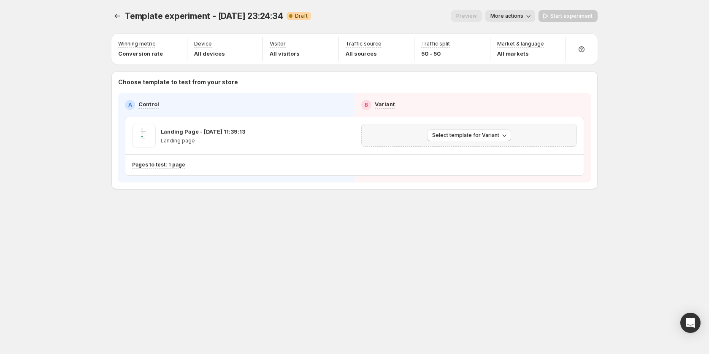
click at [484, 129] on div "Select template for Variant" at bounding box center [469, 135] width 216 height 23
click at [472, 140] on button "Select template for Variant" at bounding box center [469, 136] width 84 height 12
click at [461, 150] on span "Select an existing template" at bounding box center [462, 153] width 71 height 7
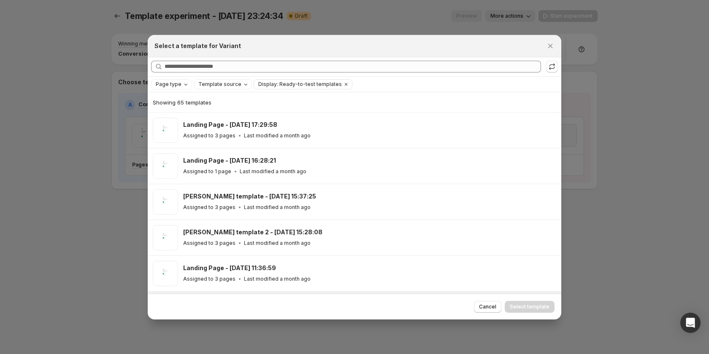
scroll to position [359, 0]
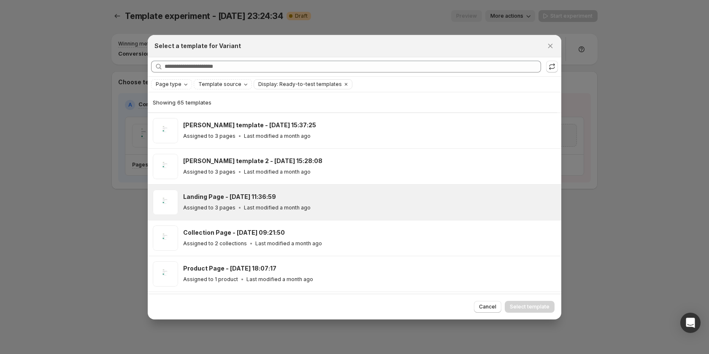
click at [326, 214] on div "Landing Page - Jan 8, 11:36:59 Assigned to 3 pages Last modified a month ago" at bounding box center [369, 202] width 373 height 25
click at [540, 310] on span "Select template" at bounding box center [530, 307] width 40 height 7
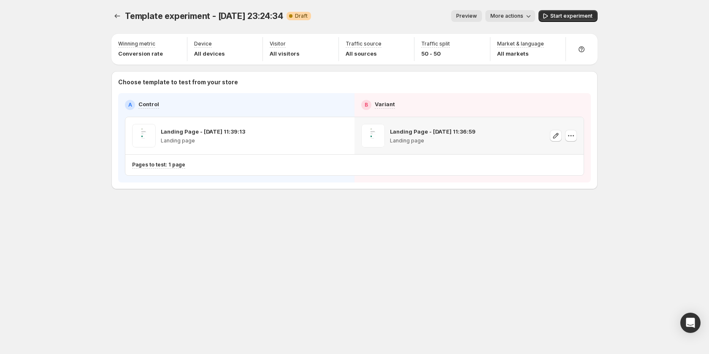
scroll to position [287, 0]
click at [558, 12] on button "Start experiment" at bounding box center [567, 16] width 59 height 12
click at [116, 13] on icon "Experiments" at bounding box center [117, 16] width 8 height 8
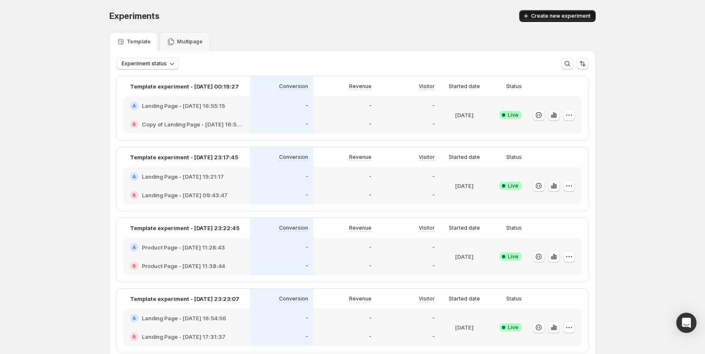
click at [566, 15] on span "Create new experiment" at bounding box center [560, 16] width 59 height 7
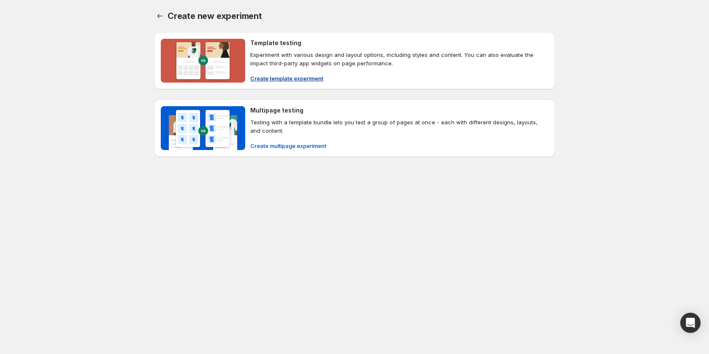
click at [277, 77] on span "Create template experiment" at bounding box center [286, 78] width 73 height 8
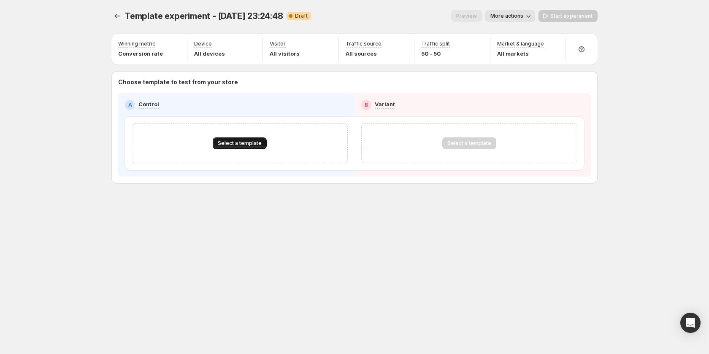
click at [240, 145] on span "Select a template" at bounding box center [240, 143] width 44 height 7
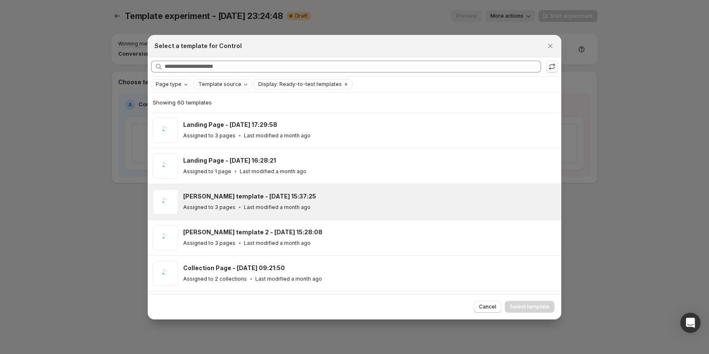
scroll to position [273, 0]
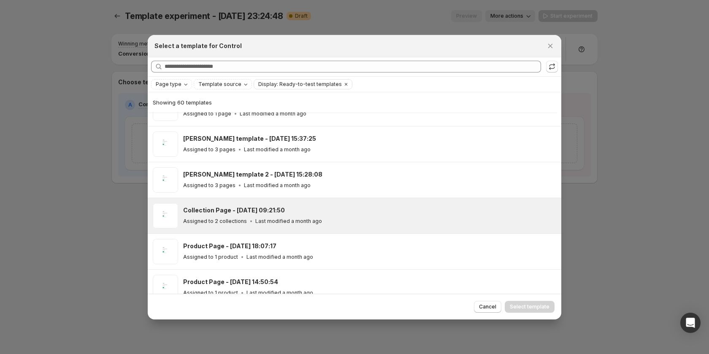
click at [294, 219] on p "Last modified a month ago" at bounding box center [288, 221] width 67 height 7
click at [534, 305] on span "Select template" at bounding box center [530, 307] width 40 height 7
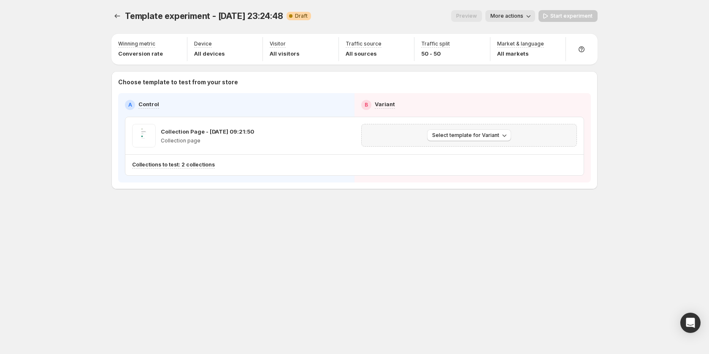
click at [484, 138] on span "Select template for Variant" at bounding box center [465, 135] width 67 height 7
click at [468, 157] on span "Select an existing template" at bounding box center [470, 153] width 86 height 8
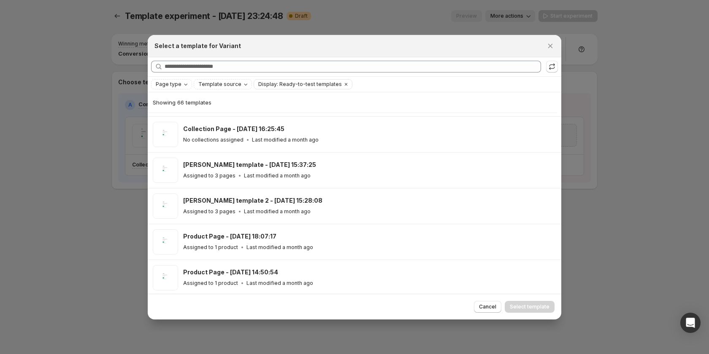
scroll to position [484, 0]
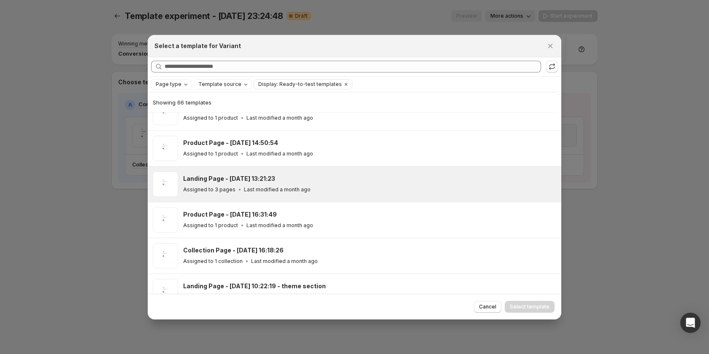
click at [387, 192] on div "Assigned to 3 pages Last modified a month ago" at bounding box center [368, 190] width 370 height 8
click at [543, 307] on span "Select template" at bounding box center [530, 307] width 40 height 7
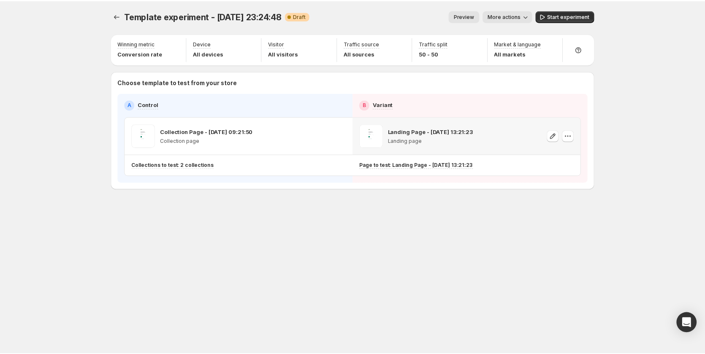
scroll to position [377, 0]
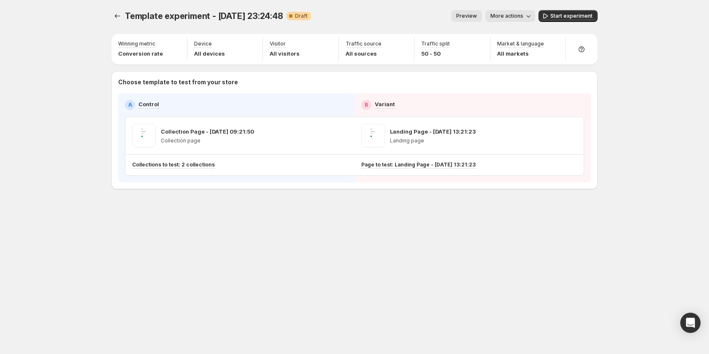
click at [562, 9] on div "Template experiment - Oct 13, 23:24:48. This page is ready Template experiment …" at bounding box center [354, 16] width 486 height 32
click at [567, 15] on span "Start experiment" at bounding box center [571, 16] width 42 height 7
click at [118, 14] on icon "Experiments" at bounding box center [117, 16] width 8 height 8
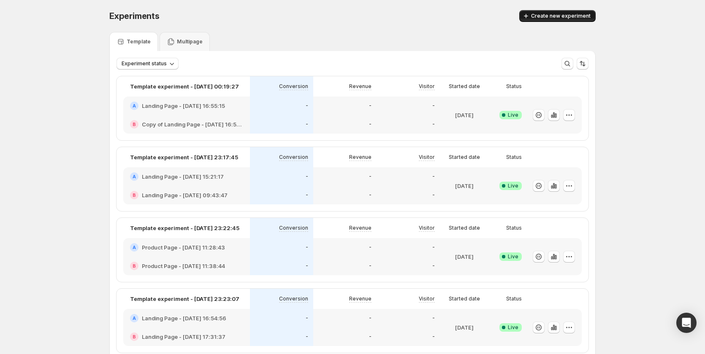
click at [538, 20] on button "Create new experiment" at bounding box center [557, 16] width 76 height 12
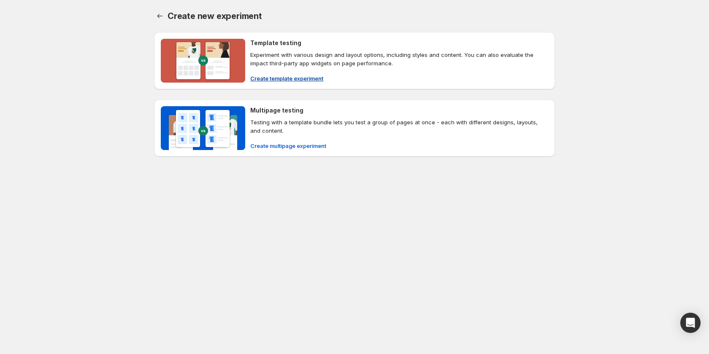
click at [284, 76] on span "Create template experiment" at bounding box center [286, 78] width 73 height 8
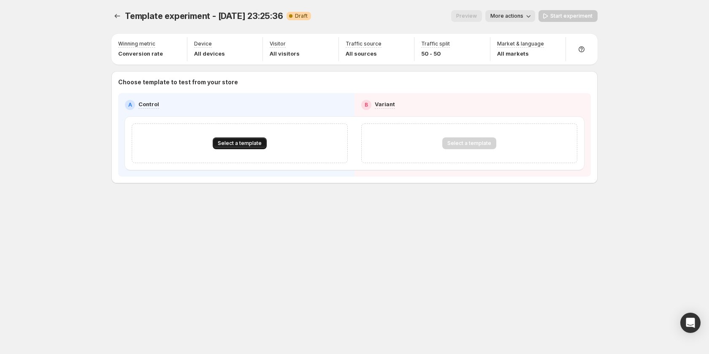
click at [227, 140] on span "Select a template" at bounding box center [240, 143] width 44 height 7
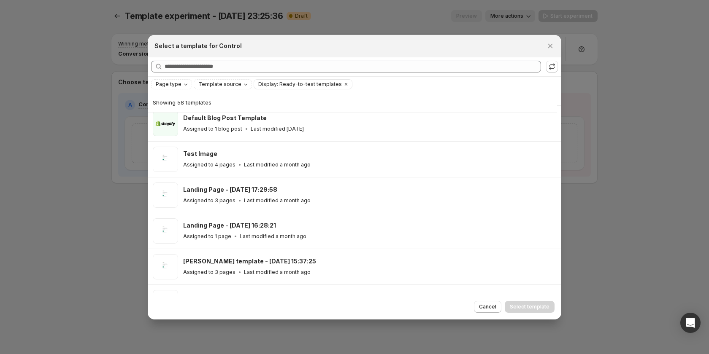
scroll to position [273, 0]
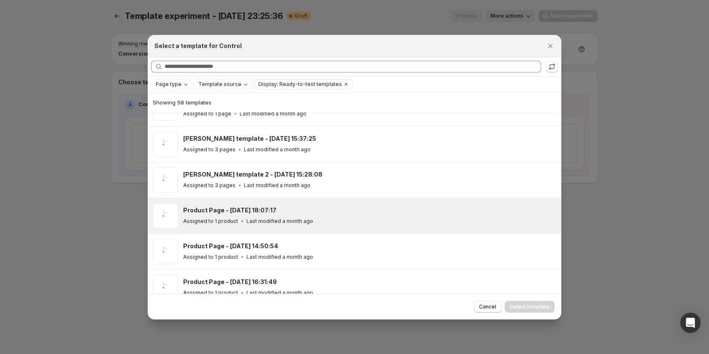
click at [276, 201] on div "Product Page - Jun 3, 18:07:17 Assigned to 1 product Last modified a month ago" at bounding box center [354, 215] width 413 height 35
click at [528, 305] on span "Select template" at bounding box center [530, 307] width 40 height 7
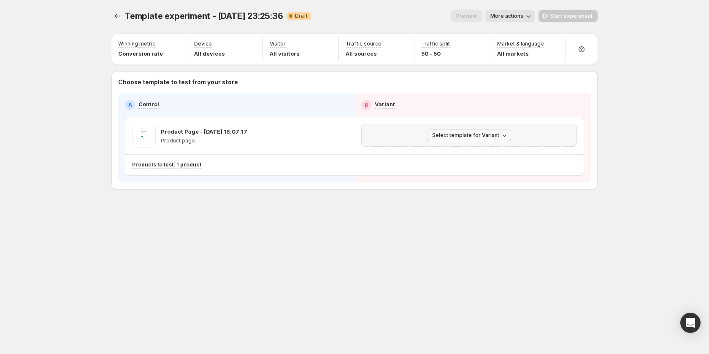
click at [471, 131] on button "Select template for Variant" at bounding box center [469, 136] width 84 height 12
click at [457, 157] on span "Select an existing template" at bounding box center [470, 153] width 86 height 8
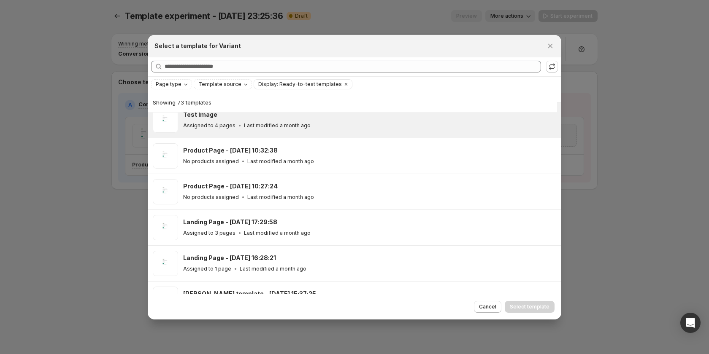
scroll to position [316, 0]
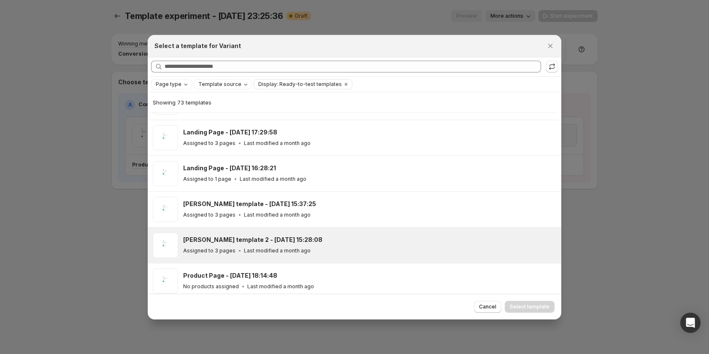
click at [314, 240] on div "Sandy template 2 - Jan 8, 15:28:08" at bounding box center [368, 240] width 370 height 8
click at [516, 301] on button "Select template" at bounding box center [530, 307] width 50 height 12
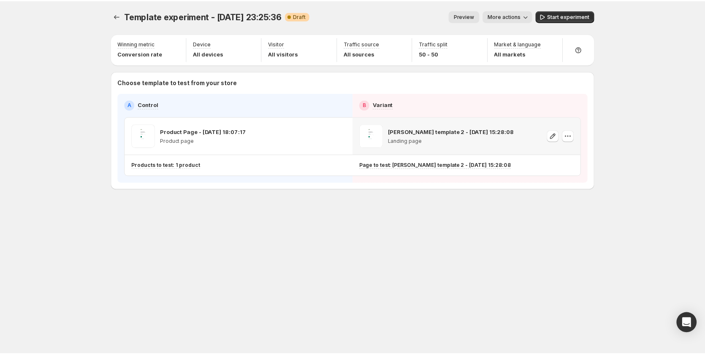
scroll to position [208, 0]
click at [562, 16] on span "Start experiment" at bounding box center [571, 16] width 42 height 7
click at [119, 14] on icon "Experiments" at bounding box center [117, 16] width 8 height 8
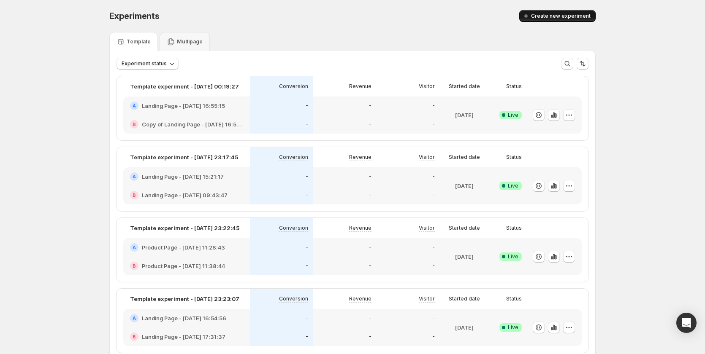
click at [554, 11] on button "Create new experiment" at bounding box center [557, 16] width 76 height 12
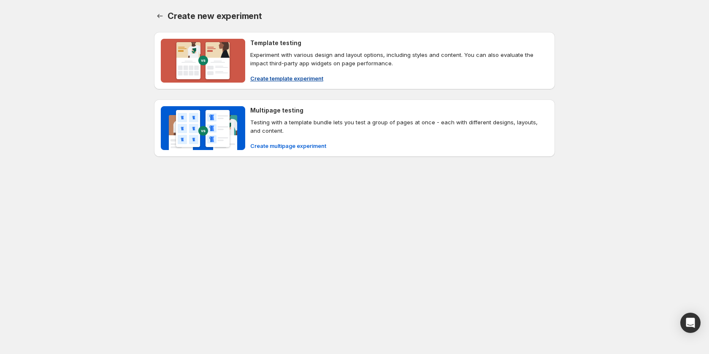
click at [288, 76] on span "Create template experiment" at bounding box center [286, 78] width 73 height 8
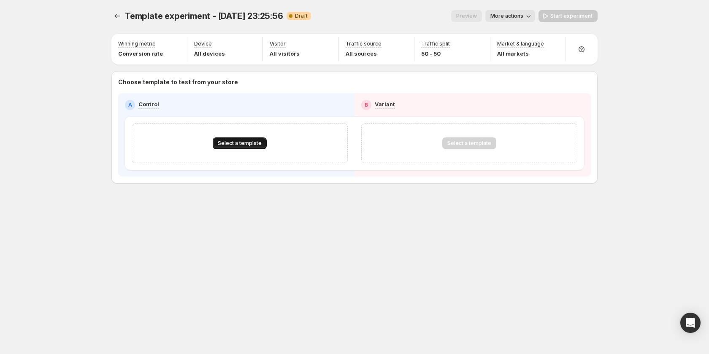
click at [260, 138] on button "Select a template" at bounding box center [240, 144] width 54 height 12
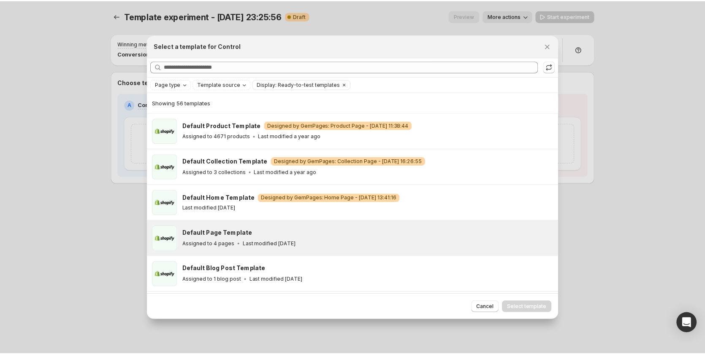
scroll to position [358, 0]
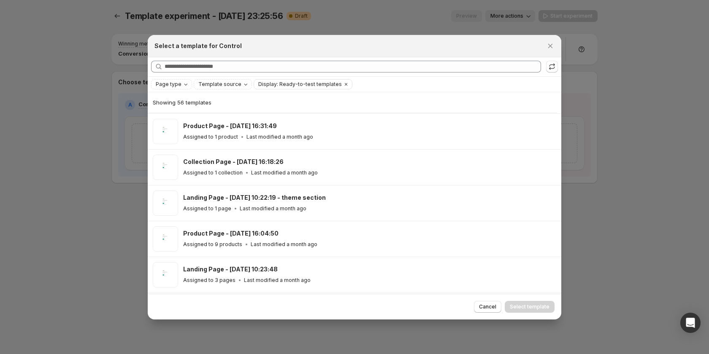
click at [307, 217] on div "Landing Page - Feb 22, 10:22:19 - theme section Assigned to 1 page Last modifie…" at bounding box center [354, 203] width 413 height 35
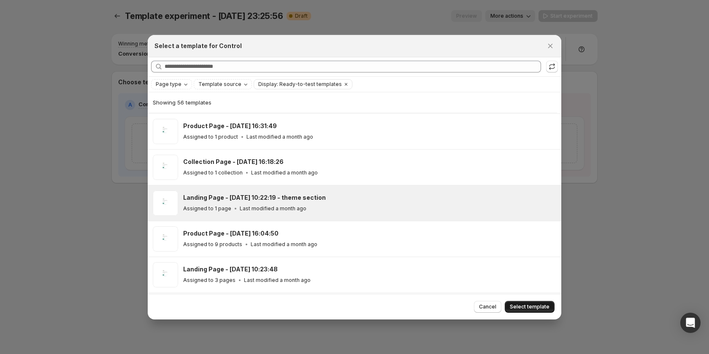
click at [536, 309] on span "Select template" at bounding box center [530, 307] width 40 height 7
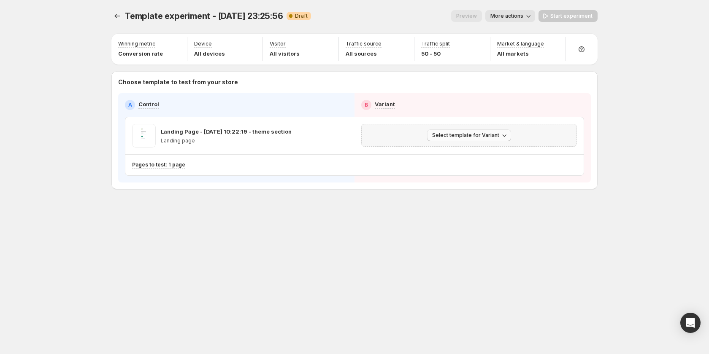
click at [478, 133] on span "Select template for Variant" at bounding box center [465, 135] width 67 height 7
click at [451, 165] on span "Create Variant based on Control" at bounding box center [470, 167] width 86 height 7
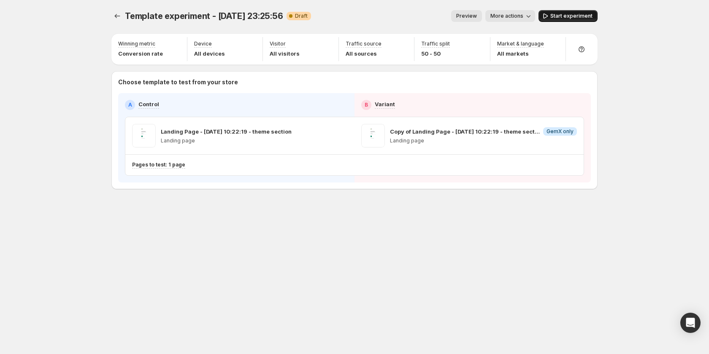
click at [563, 14] on span "Start experiment" at bounding box center [571, 16] width 42 height 7
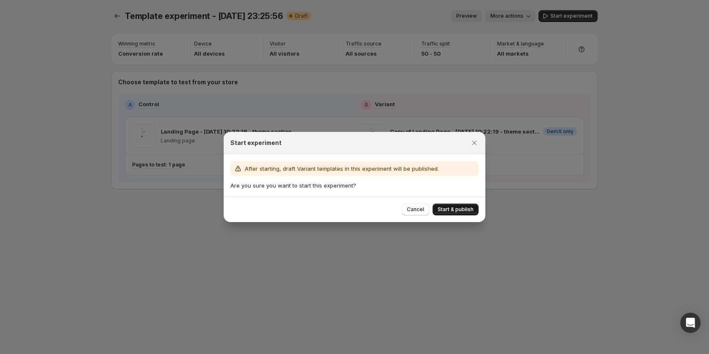
click at [470, 214] on button "Start & publish" at bounding box center [455, 210] width 46 height 12
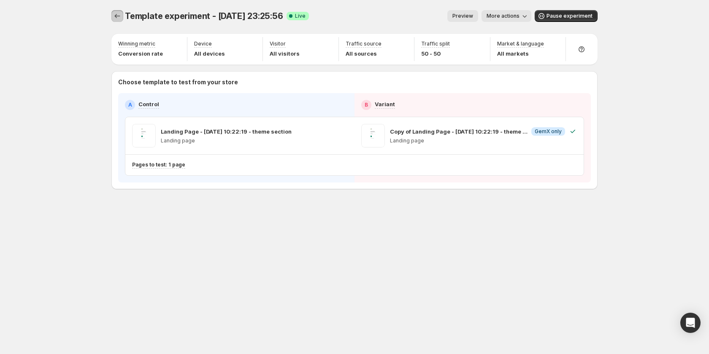
click at [119, 17] on icon "Experiments" at bounding box center [117, 16] width 8 height 8
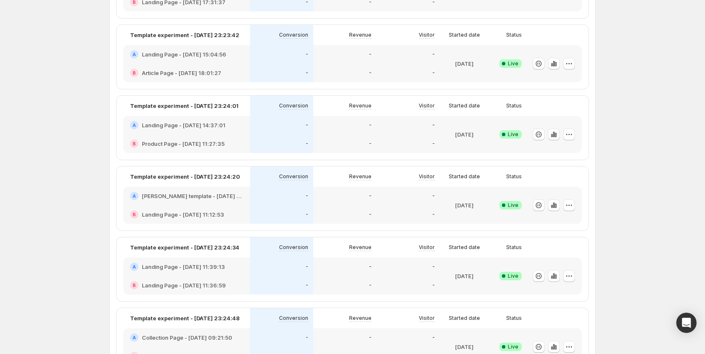
scroll to position [84, 0]
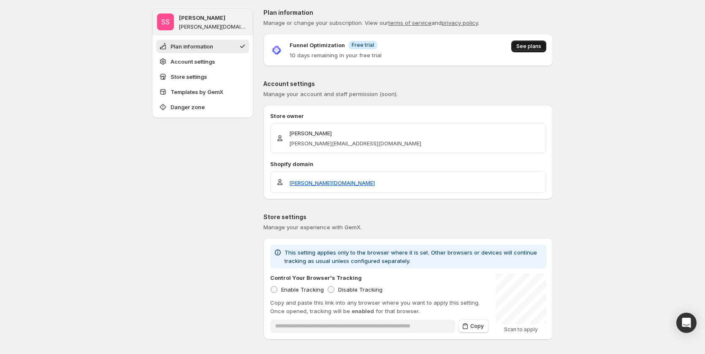
click at [527, 46] on span "See plans" at bounding box center [528, 46] width 25 height 7
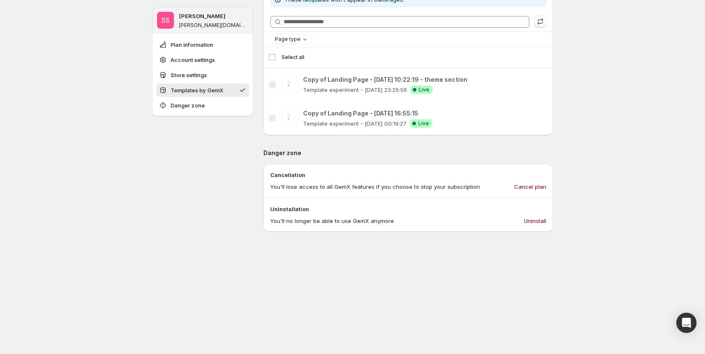
scroll to position [289, 0]
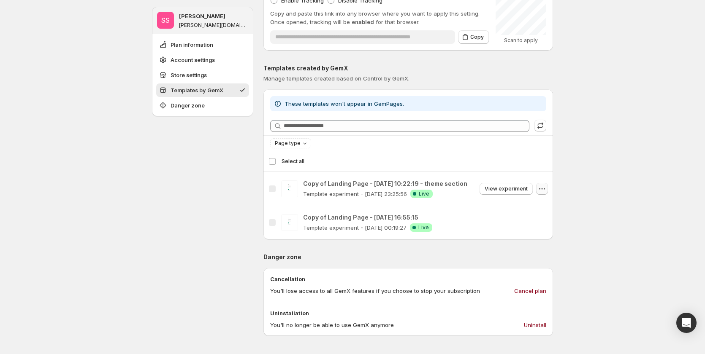
click at [543, 189] on icon "button" at bounding box center [542, 189] width 8 height 8
click at [490, 209] on span "Duplicate to GemPages" at bounding box center [478, 206] width 62 height 7
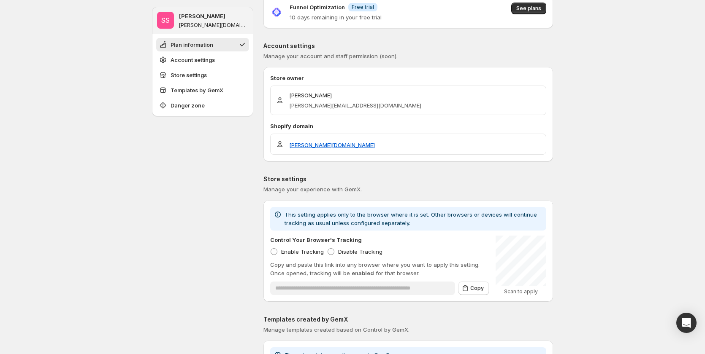
scroll to position [0, 0]
